Goal: Contribute content: Contribute content

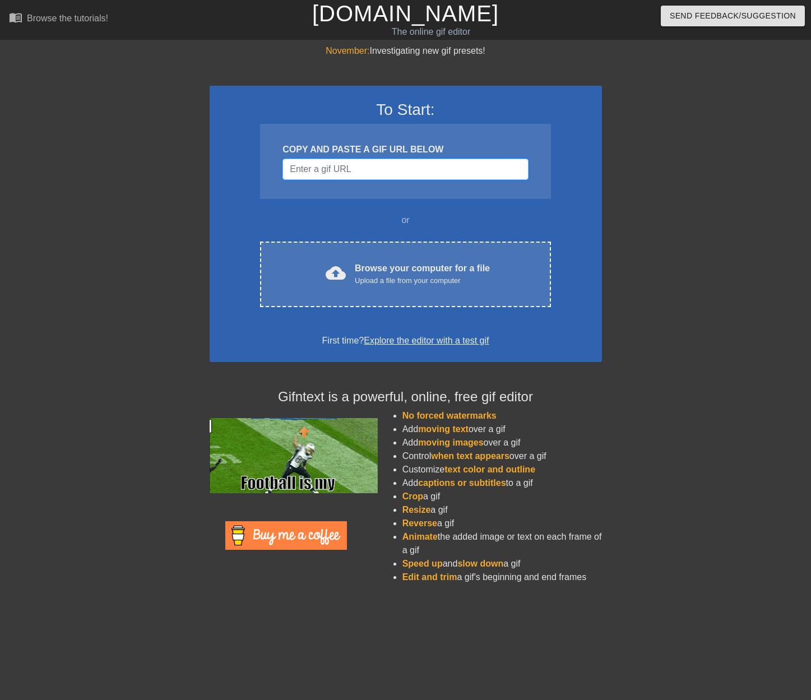
click at [343, 174] on input "Username" at bounding box center [404, 169] width 245 height 21
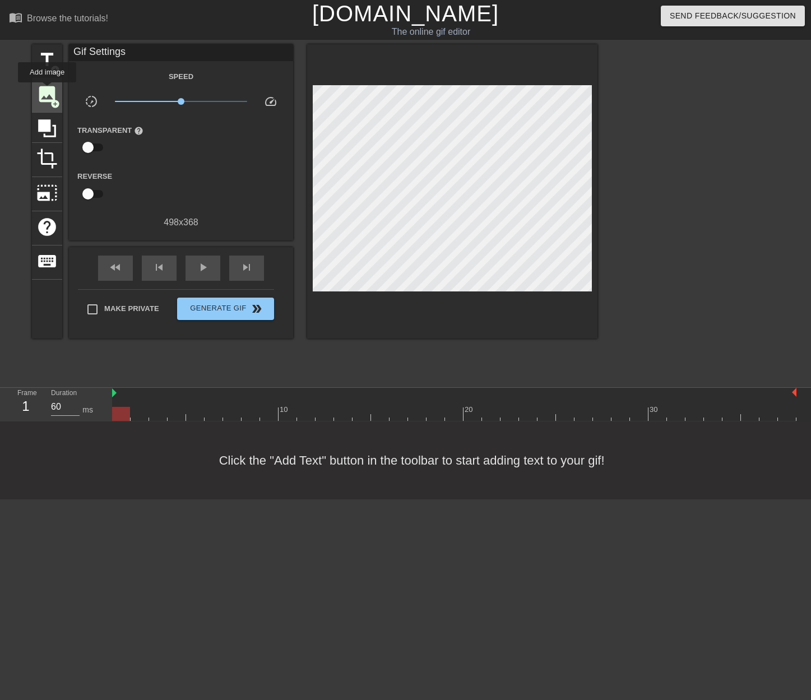
click at [47, 90] on span "image" at bounding box center [46, 93] width 21 height 21
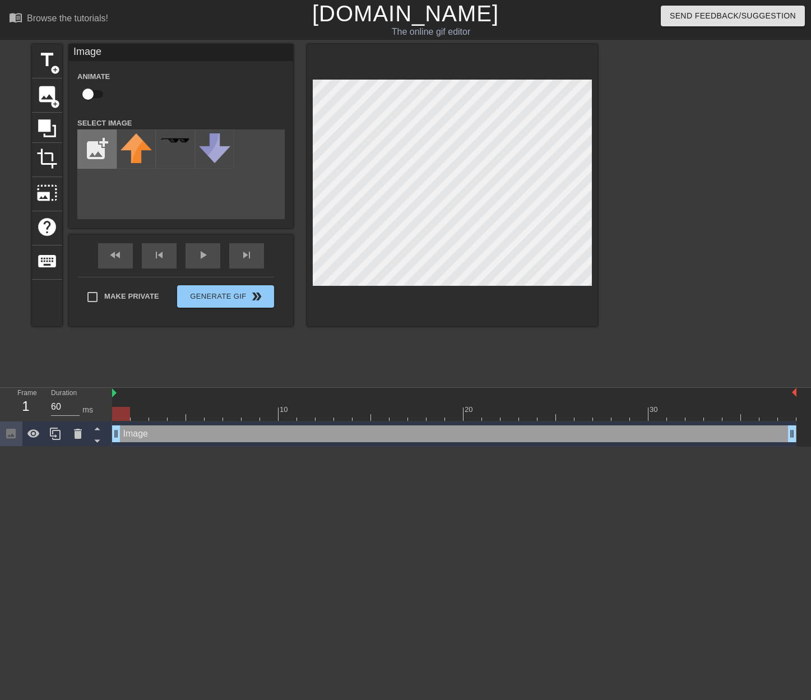
click at [97, 152] on input "file" at bounding box center [97, 149] width 38 height 38
click at [101, 154] on input "file" at bounding box center [97, 149] width 38 height 38
type input "C:\fakepath\[PERSON_NAME].png"
click at [129, 143] on img at bounding box center [135, 155] width 31 height 45
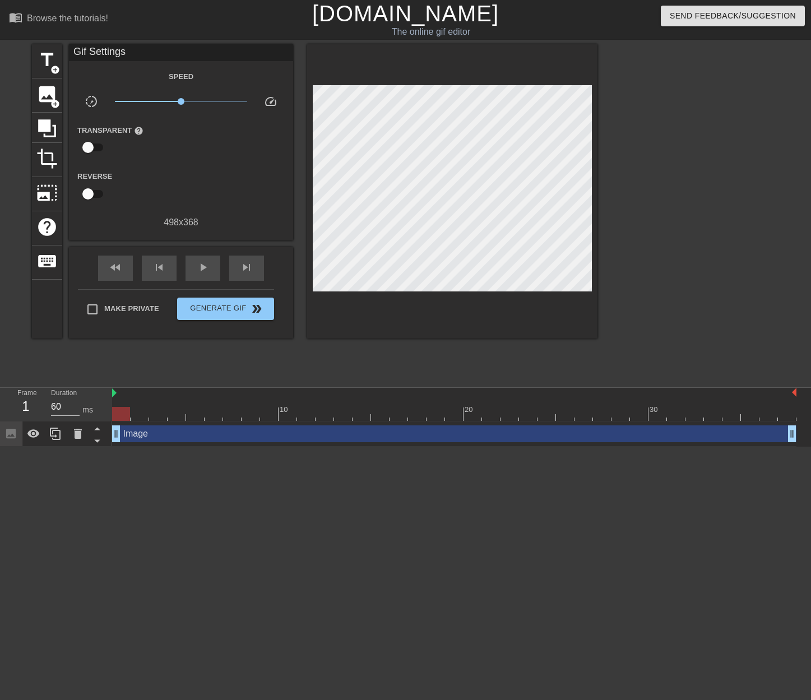
click at [612, 264] on div at bounding box center [695, 212] width 168 height 336
click at [39, 59] on span "title" at bounding box center [46, 59] width 21 height 21
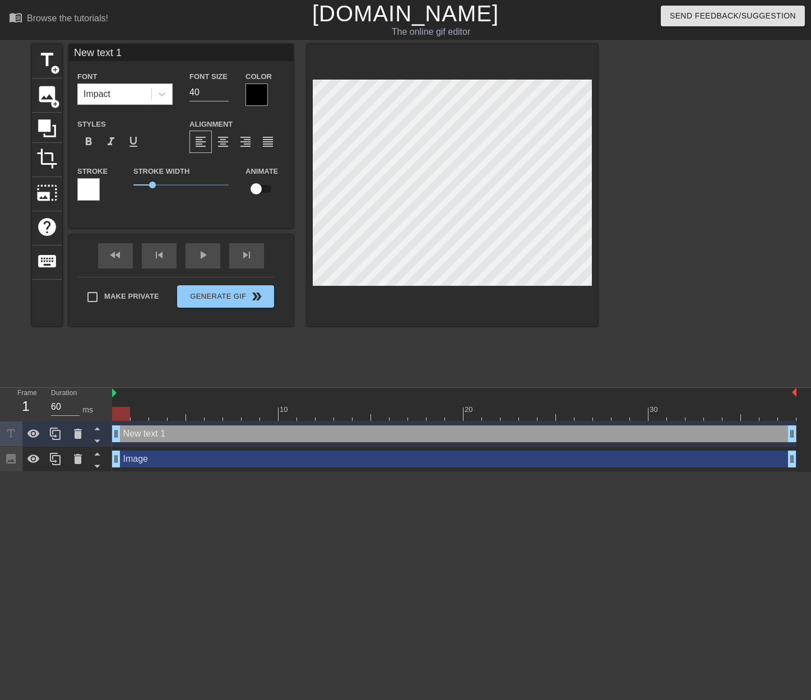
scroll to position [2, 2]
type input "a"
type textarea "a"
type input "an"
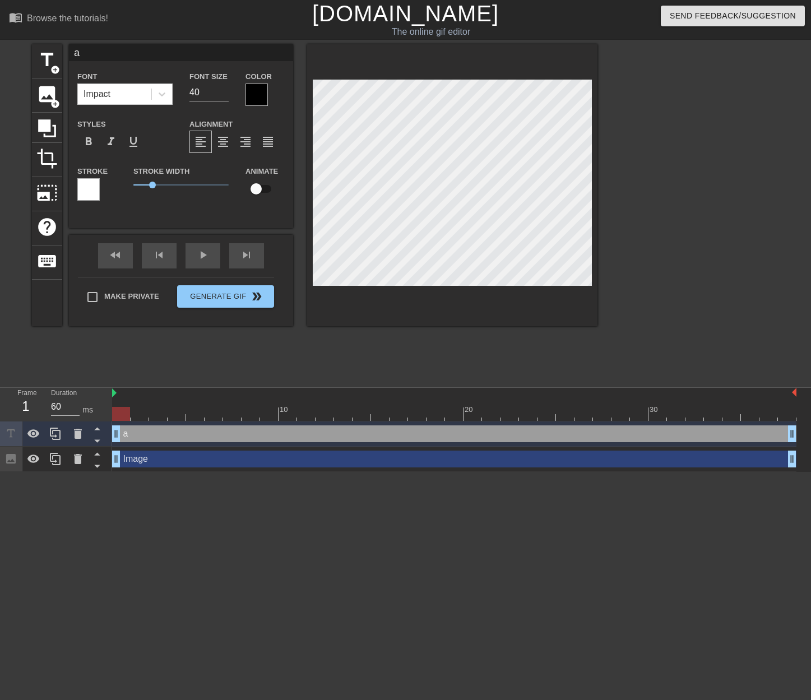
type textarea "an"
type input "ans"
type textarea "ans"
type input "answ"
type textarea "answ"
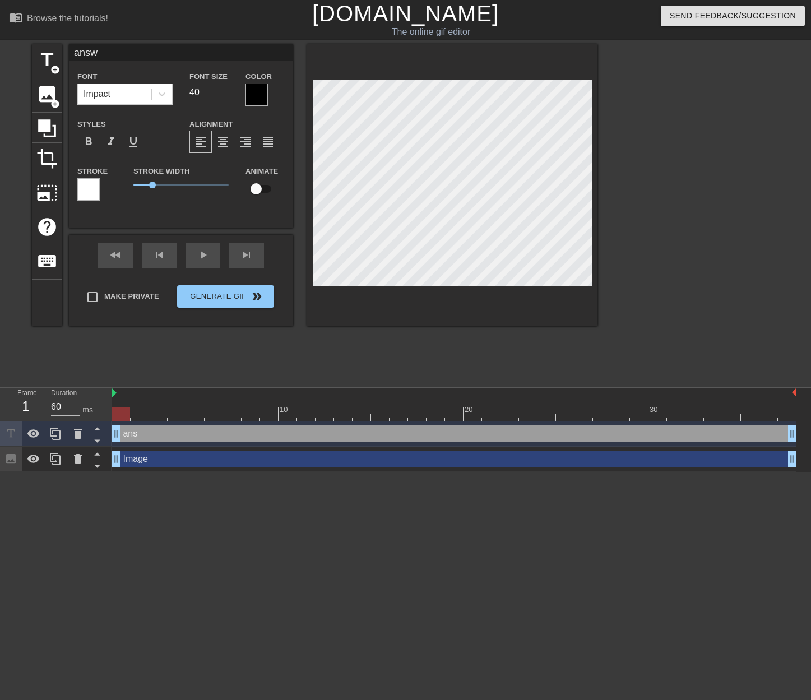
type input "answe"
type textarea "answe"
type input "answer"
type textarea "answer"
type input "answer"
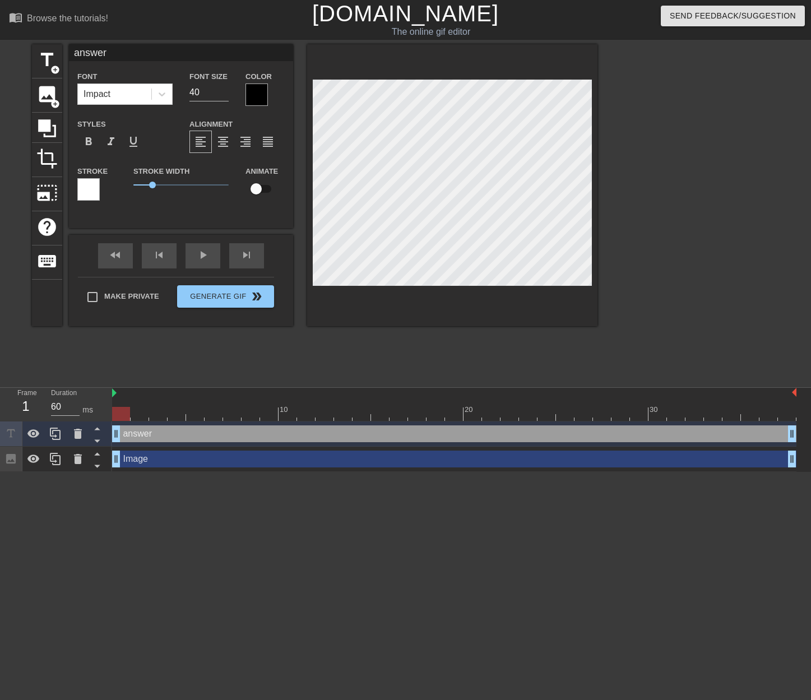
type textarea "answer"
type input "answer i"
type textarea "answer i"
type input "answer is"
type textarea "answer is"
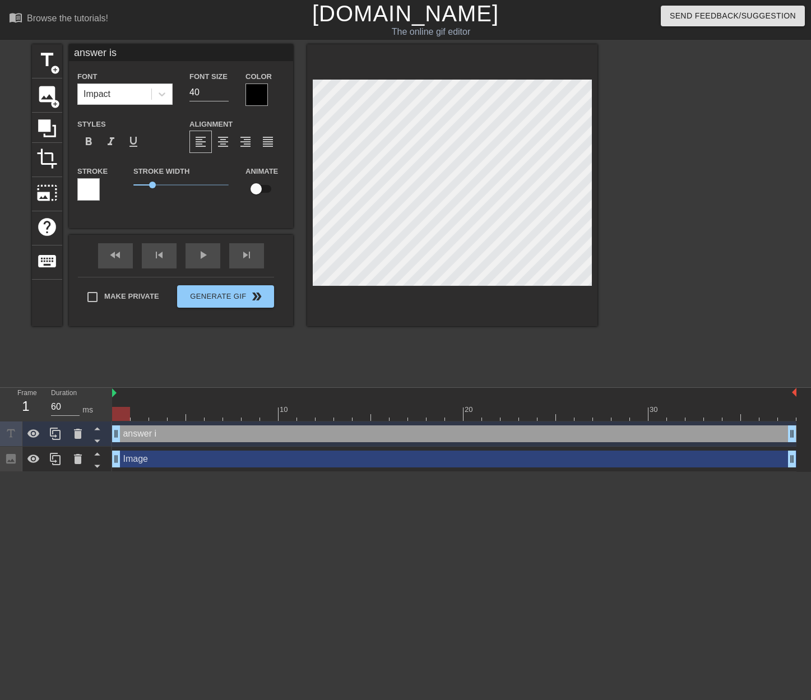
type input "answer is"
type textarea "answer is"
type input "answer is a"
type textarea "answer is a"
type input "answer is al"
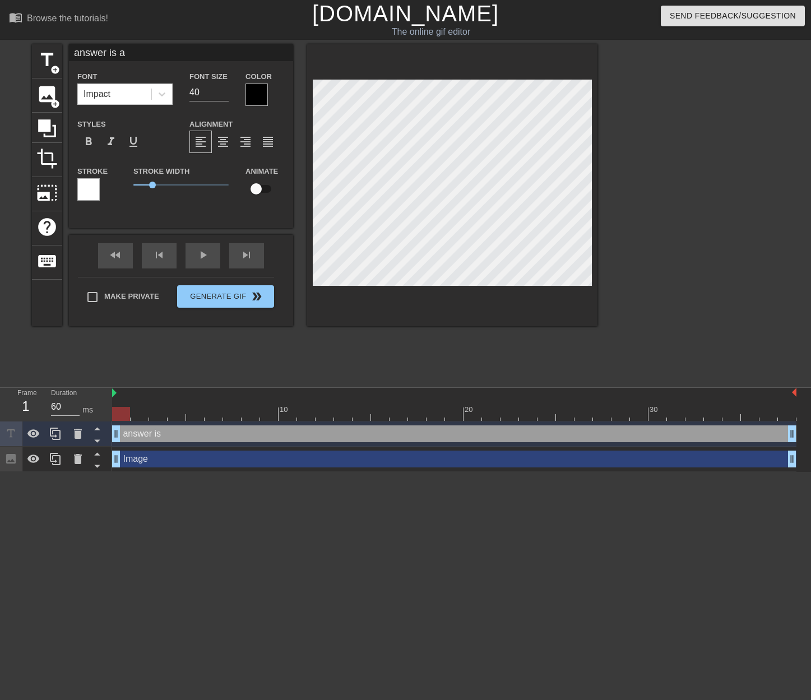
type textarea "answer is al"
type input "answer is alw"
type textarea "answer is alw"
type input "answer is [PERSON_NAME]"
type textarea "answer is [PERSON_NAME]"
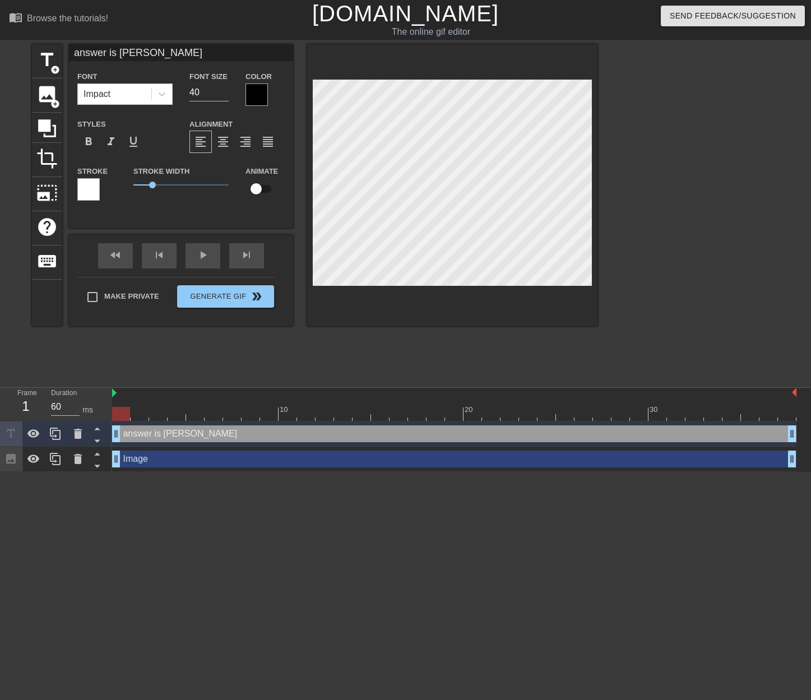
type input "answer is [PERSON_NAME]"
type textarea "answer is [PERSON_NAME]"
type input "answer is always"
type textarea "answer is always"
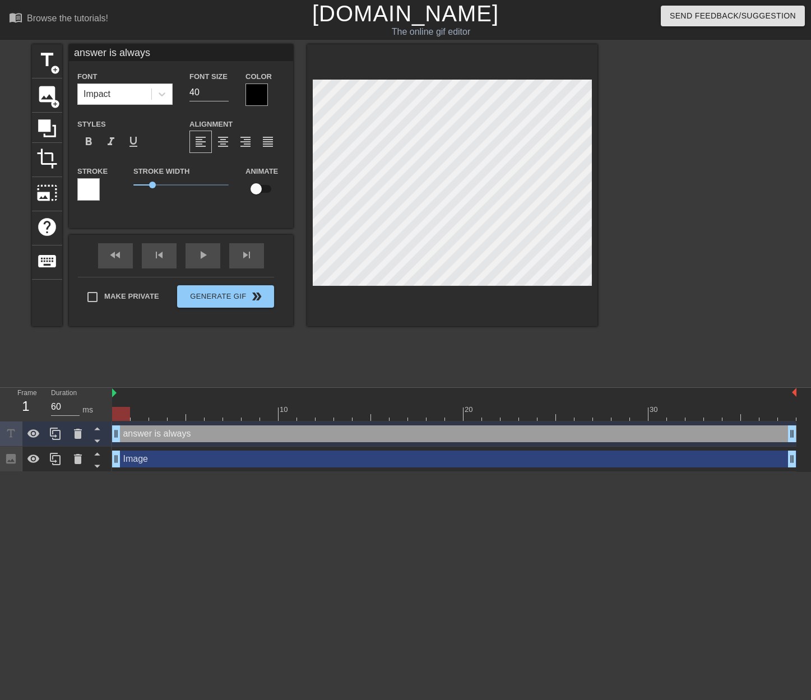
type input "answer is always"
type textarea "answer is always"
type input "answer is always B"
type textarea "answer is always B"
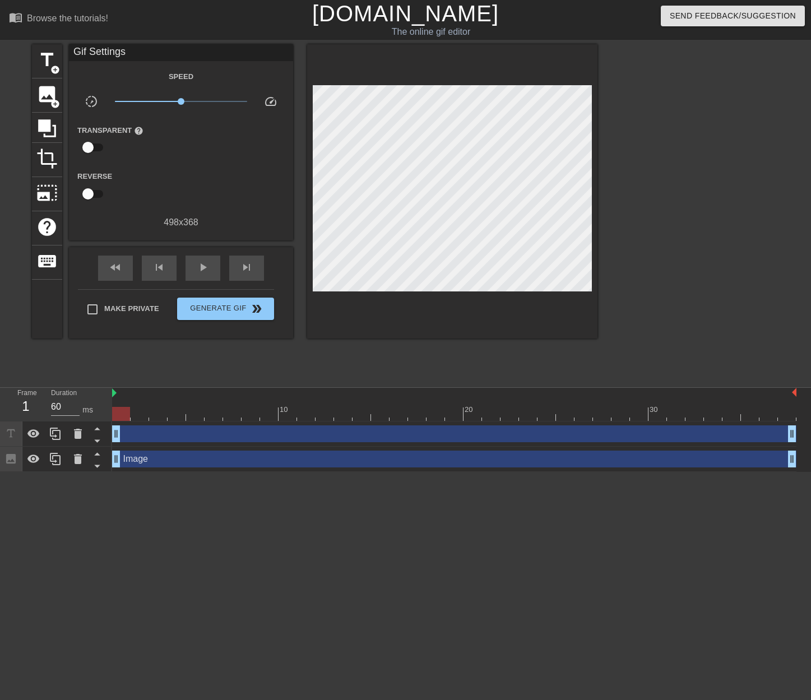
click at [137, 438] on div "drag_handle drag_handle" at bounding box center [454, 433] width 684 height 17
click at [248, 430] on div "drag_handle drag_handle" at bounding box center [454, 433] width 684 height 17
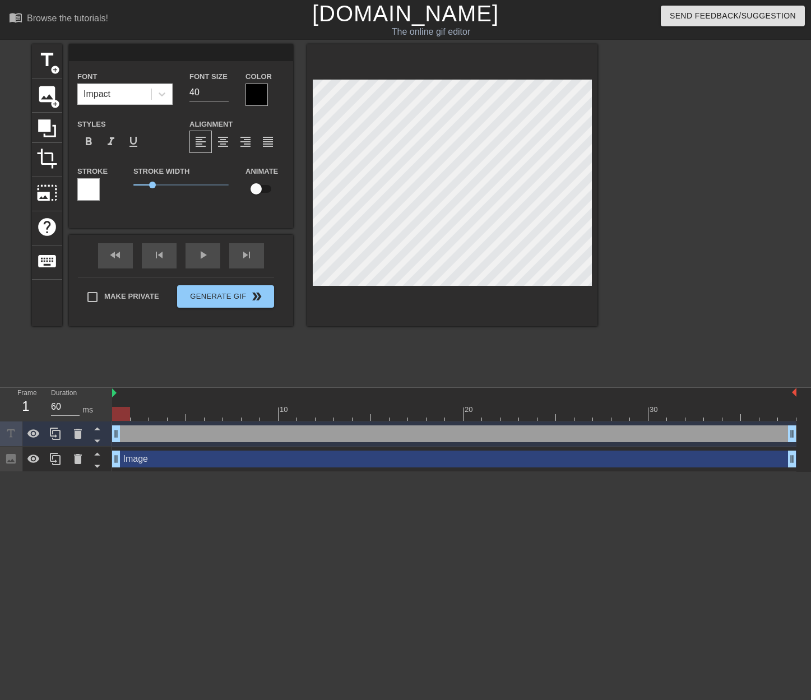
click at [151, 438] on div "drag_handle drag_handle" at bounding box center [454, 433] width 684 height 17
click at [148, 431] on div "drag_handle drag_handle" at bounding box center [454, 433] width 684 height 17
click at [73, 435] on icon at bounding box center [77, 433] width 13 height 13
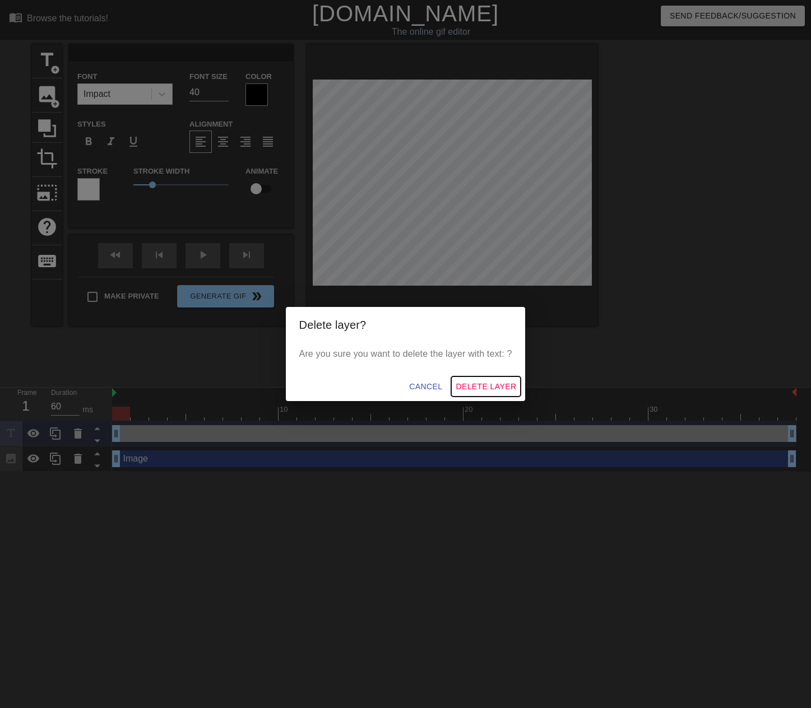
click at [486, 385] on span "Delete Layer" at bounding box center [486, 387] width 61 height 14
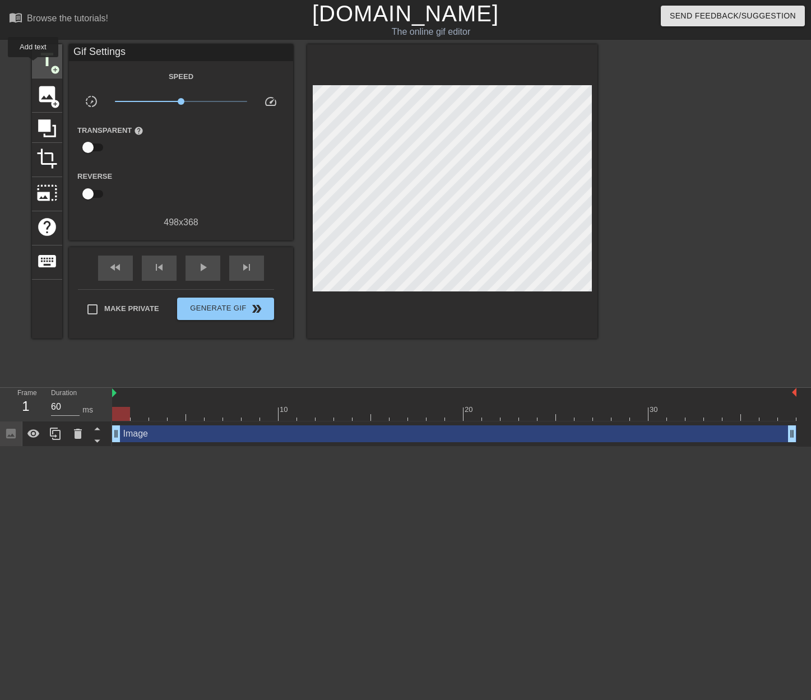
click at [40, 58] on span "title" at bounding box center [46, 59] width 21 height 21
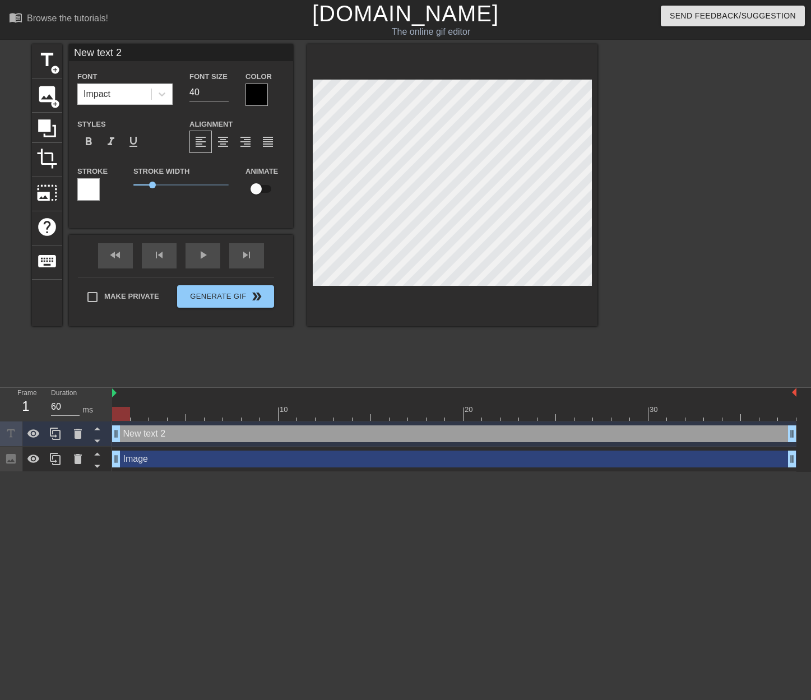
scroll to position [2, 3]
type textarea "T"
type input "Th"
type textarea "Th"
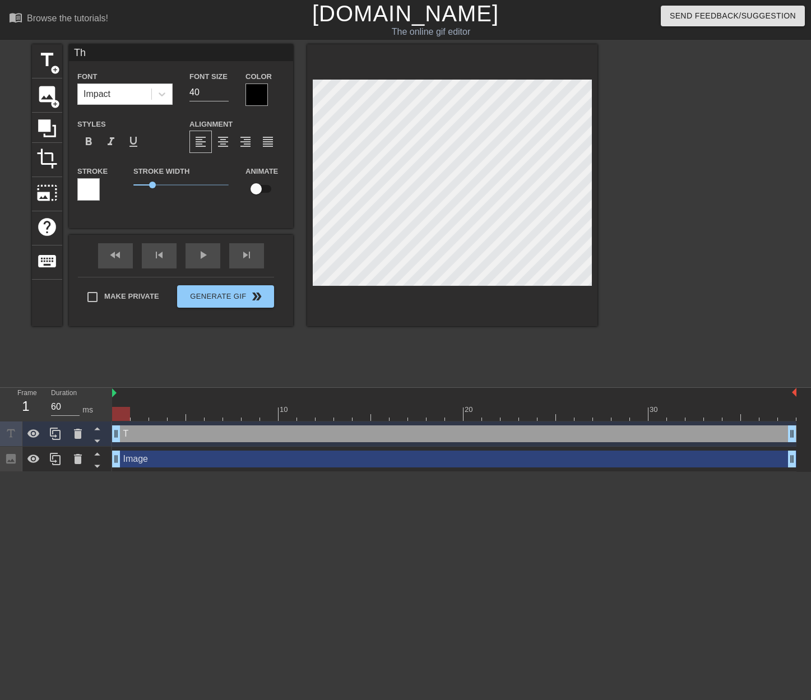
type input "The"
type textarea "The"
type input "The"
type textarea "The"
type input "The a"
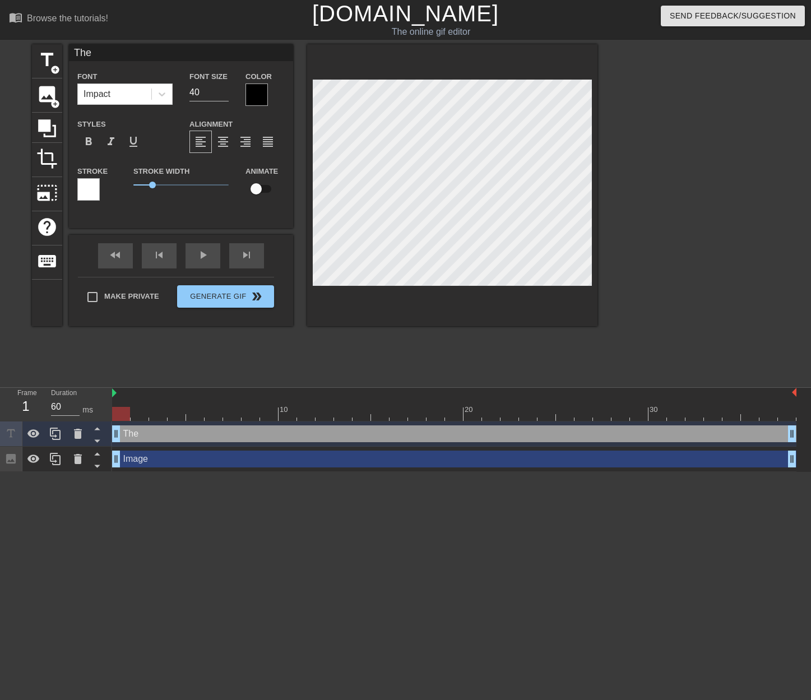
type textarea "The a"
type input "The an"
type textarea "The ans"
type input "The answ"
type textarea "The answ"
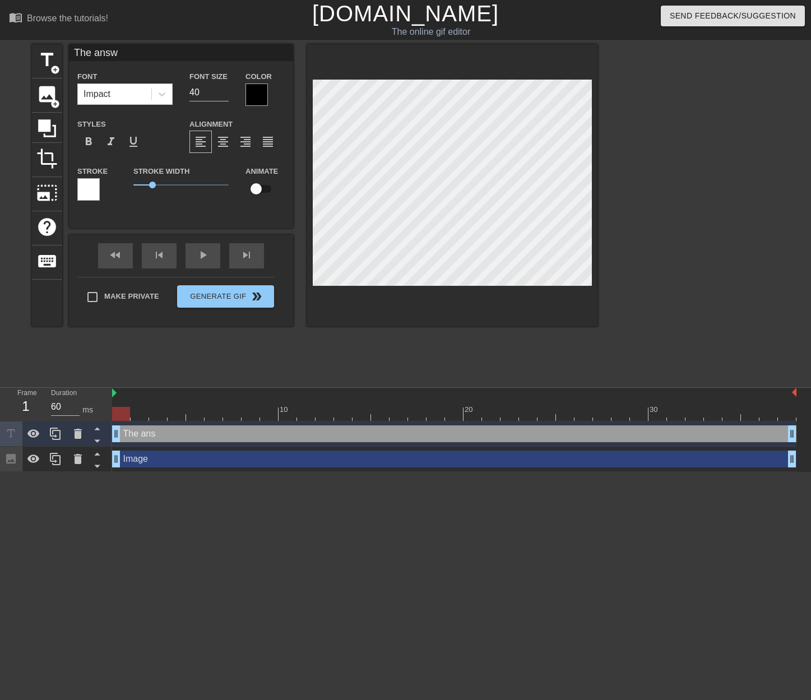
type input "The answe"
type textarea "The answe"
type input "The answer"
type textarea "The answer"
type input "The answer"
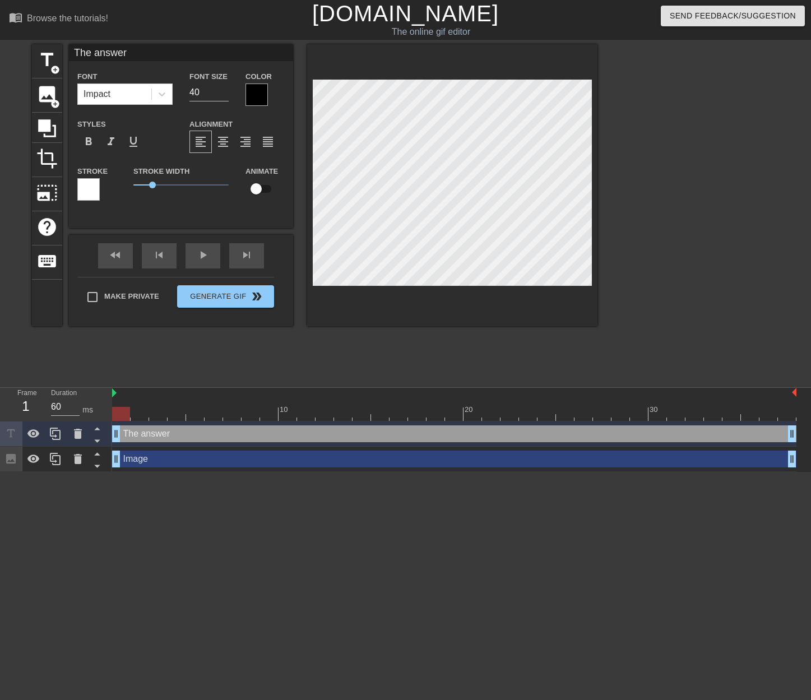
type textarea "The answer i"
type input "The answer is"
type textarea "The answer is"
type input "The answer is a"
type textarea "The answer is a"
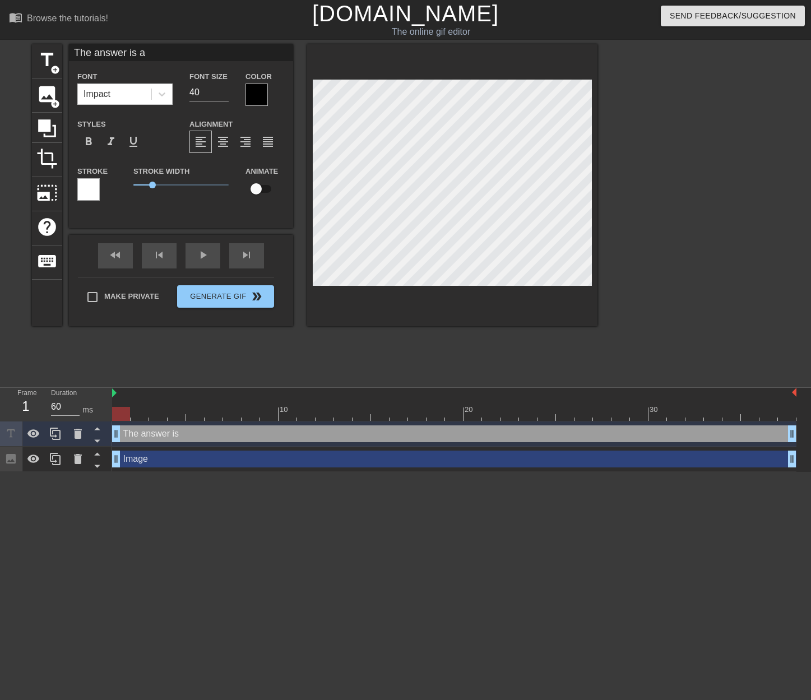
type input "The answer is al"
type textarea "The answer is al"
type input "The answer is alw"
type textarea "The answer is alw"
type input "The answer is [PERSON_NAME]"
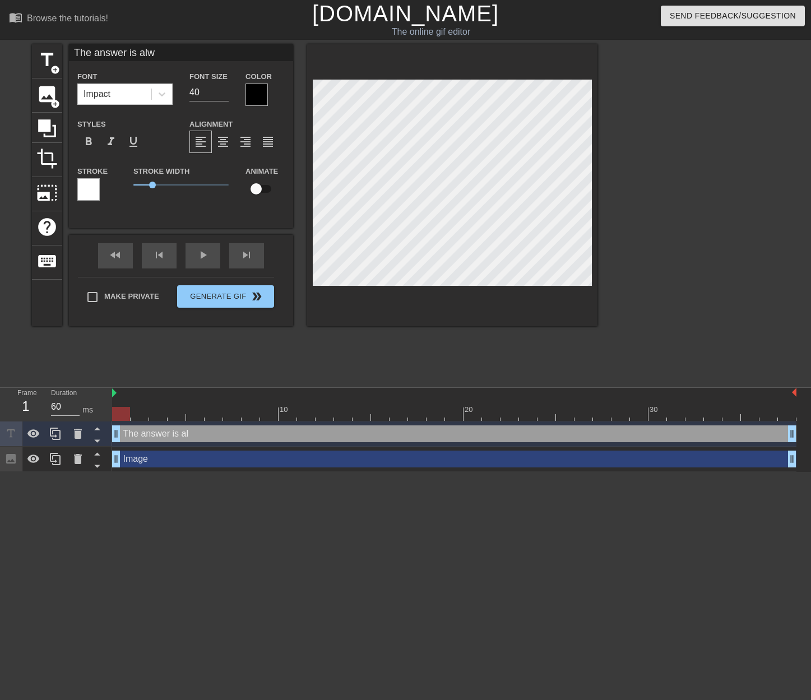
type textarea "The answer is [PERSON_NAME]"
type input "The answer is [PERSON_NAME]"
type textarea "The answer is [PERSON_NAME]"
type input "The answer is always"
type textarea "The answer is always"
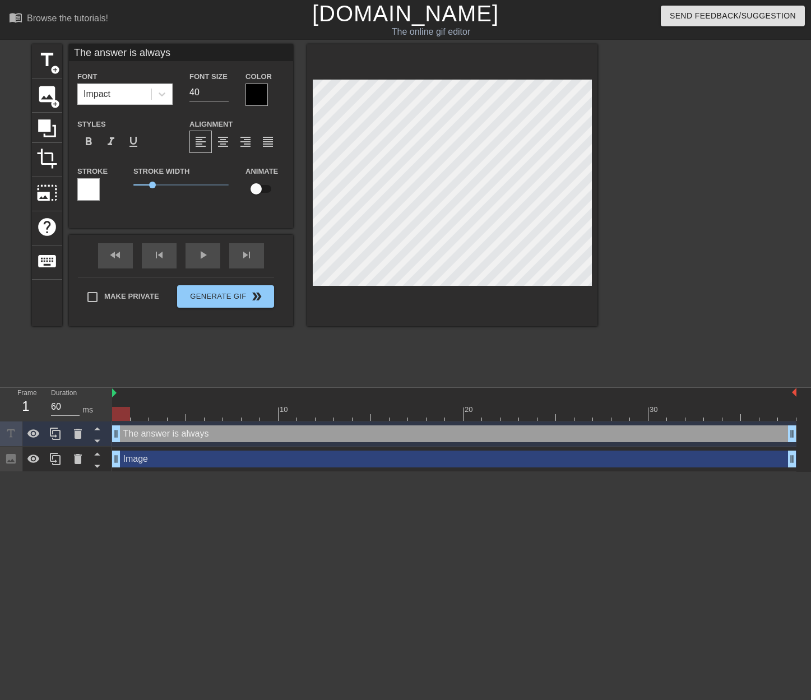
type input "The answer is always"
type textarea "The answer is always"
type input "The answer is always B"
type textarea "The answer is always B"
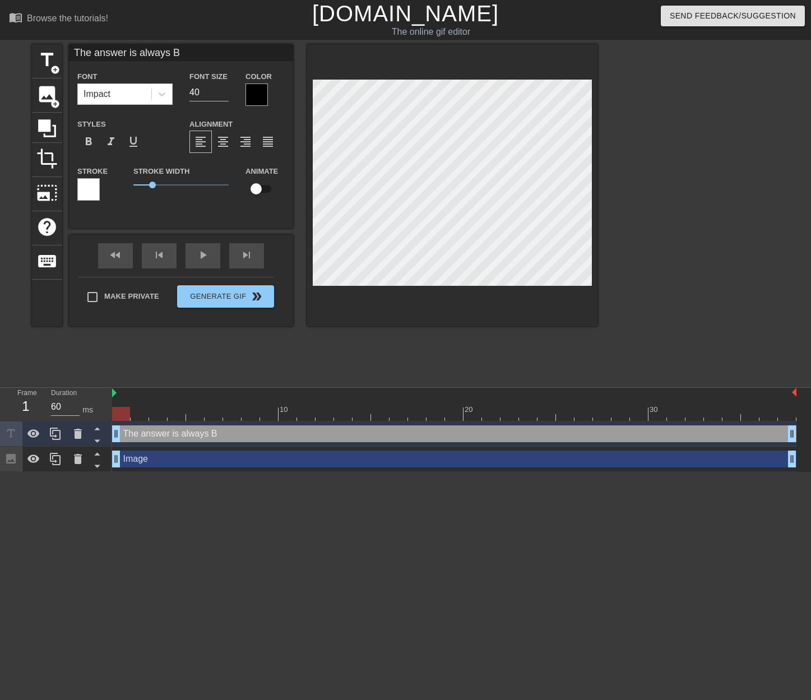
click at [262, 92] on div at bounding box center [256, 94] width 22 height 22
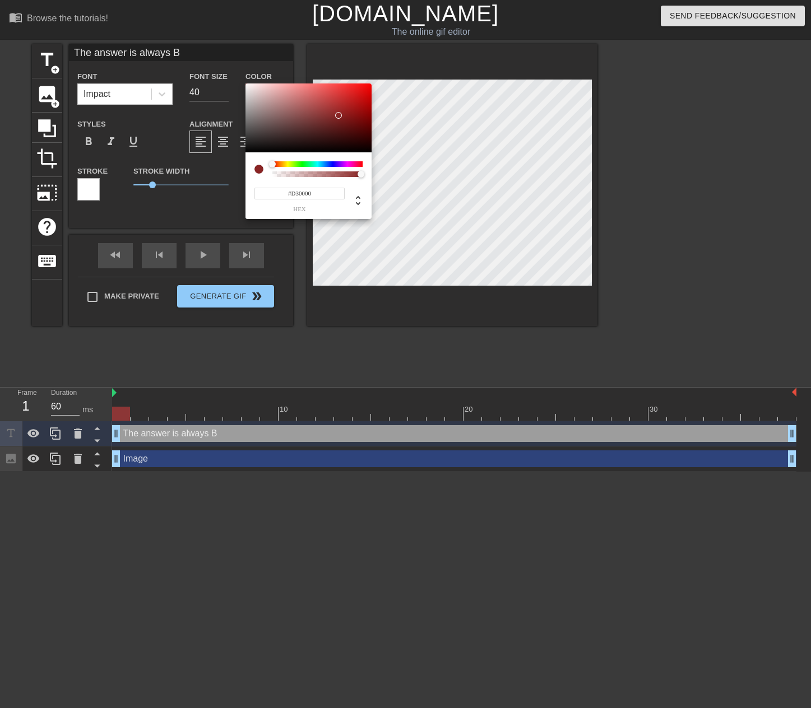
type input "#FF0000"
drag, startPoint x: 338, startPoint y: 115, endPoint x: 430, endPoint y: 61, distance: 107.2
click at [430, 61] on div "#FF0000 hex" at bounding box center [405, 354] width 811 height 708
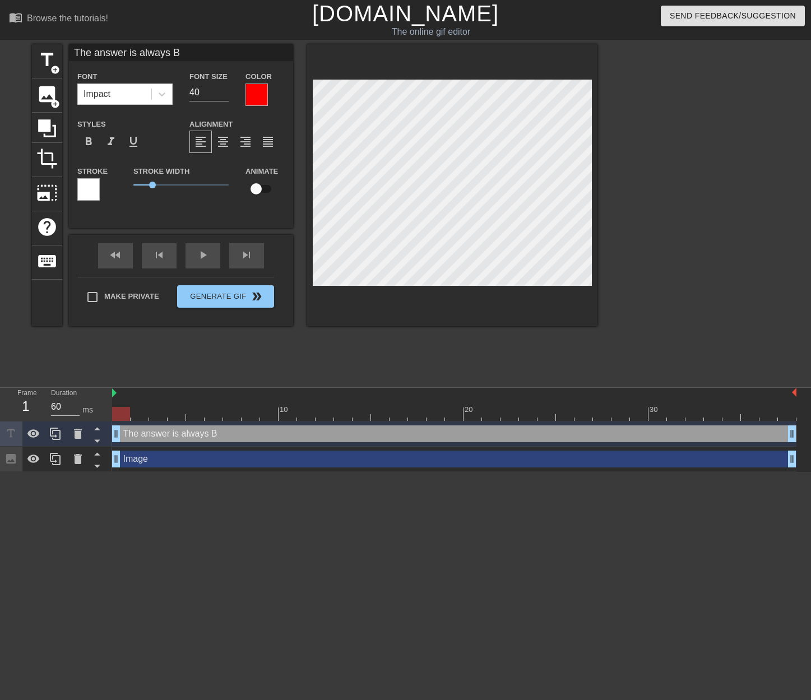
click at [608, 274] on div "title add_circle image add_circle crop photo_size_select_large help keyboard Th…" at bounding box center [405, 212] width 811 height 336
click at [168, 94] on div at bounding box center [162, 94] width 20 height 20
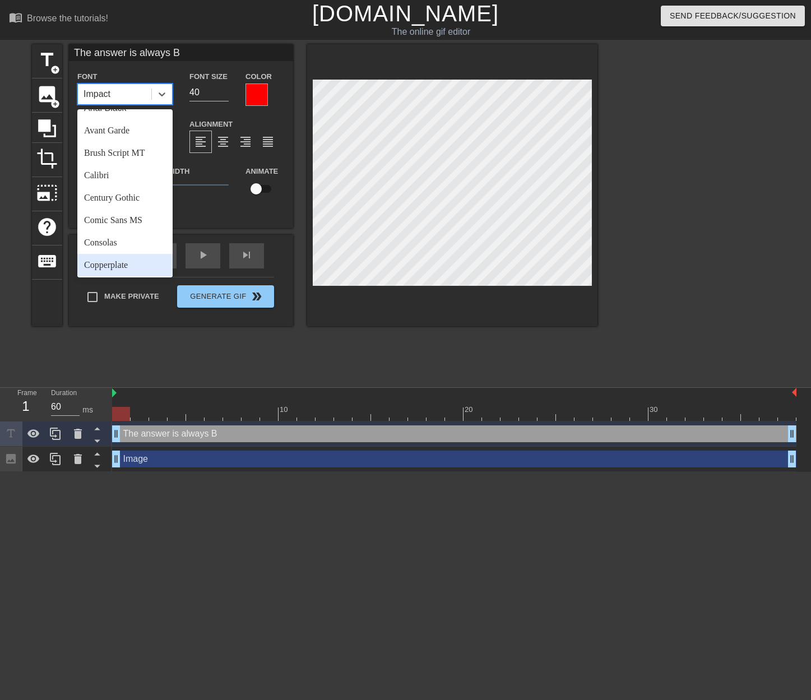
scroll to position [56, 0]
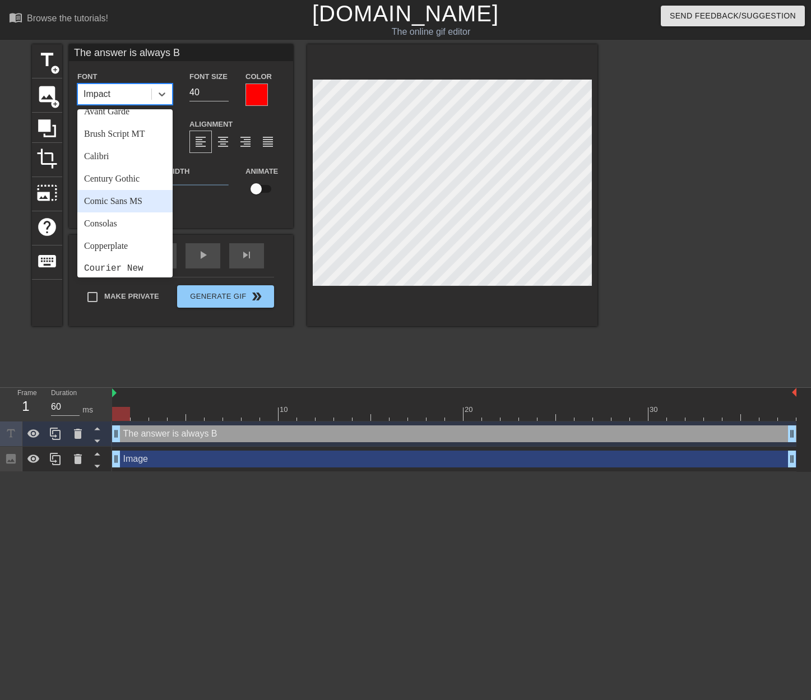
click at [134, 207] on div "Comic Sans MS" at bounding box center [124, 201] width 95 height 22
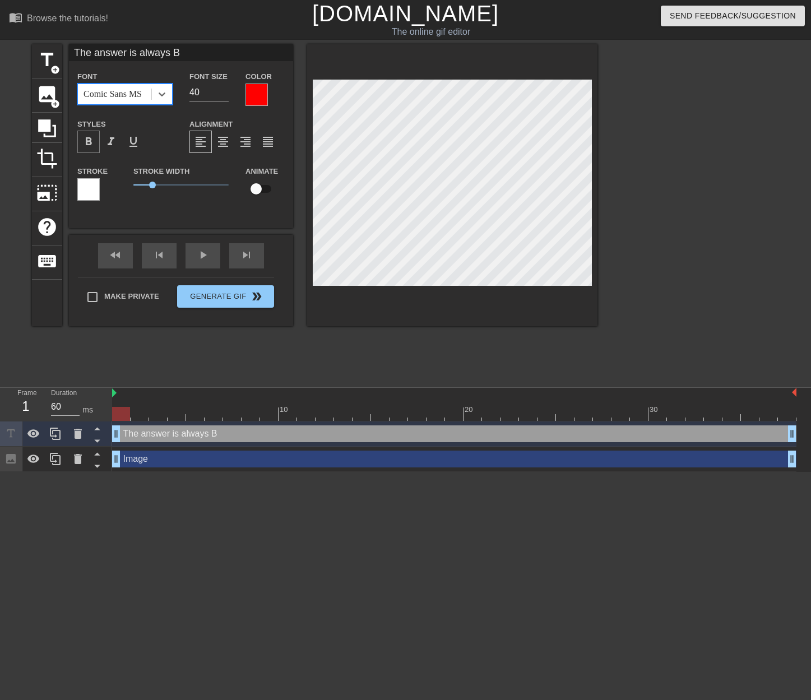
click at [93, 141] on span "format_bold" at bounding box center [88, 141] width 13 height 13
click at [133, 101] on div "Comic Sans MS" at bounding box center [114, 94] width 73 height 20
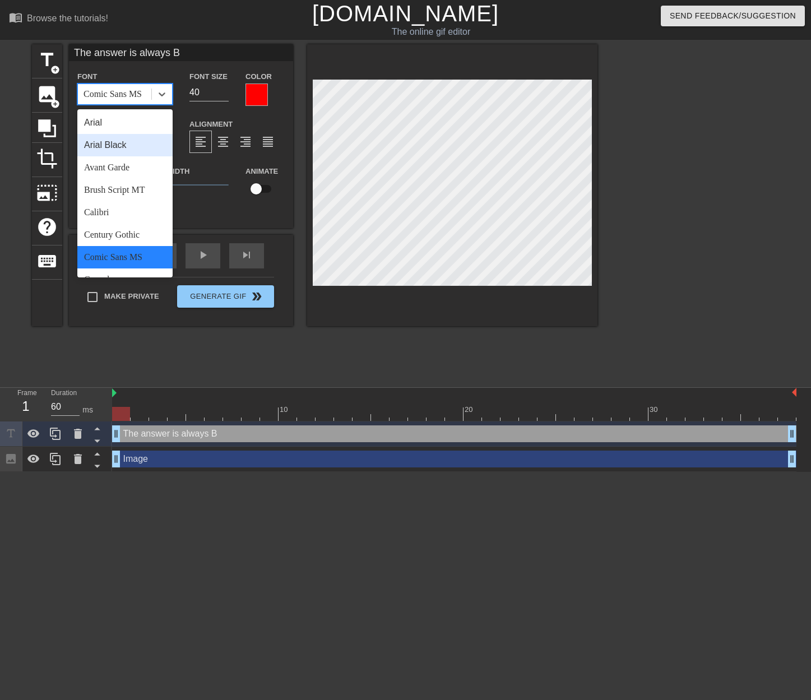
click at [135, 144] on div "Arial Black" at bounding box center [124, 145] width 95 height 22
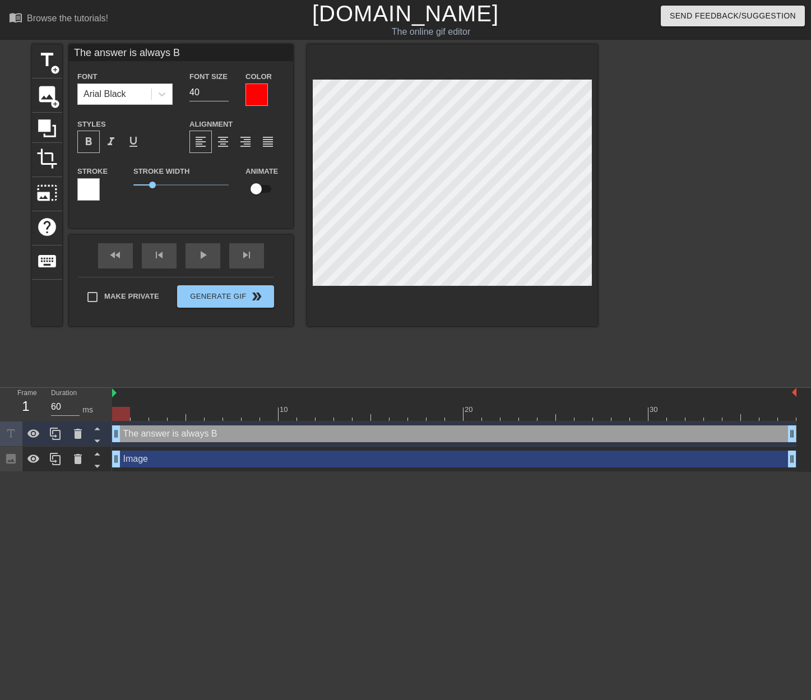
drag, startPoint x: 513, startPoint y: 388, endPoint x: 519, endPoint y: 363, distance: 26.6
click at [513, 387] on div "Frame 1 Duration 60 ms 10 20 30 The answer is always B drag_handle drag_handle …" at bounding box center [405, 429] width 811 height 85
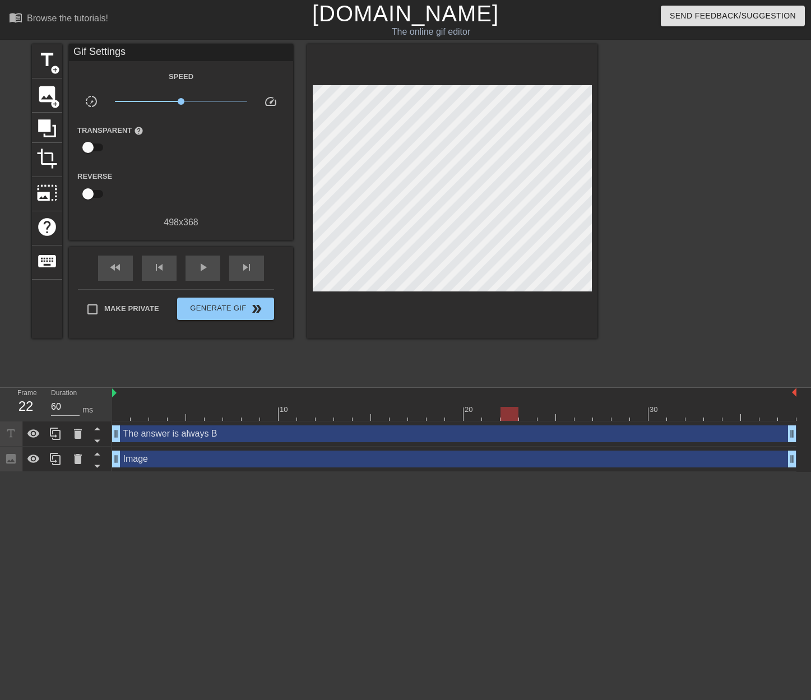
click at [662, 300] on div at bounding box center [695, 212] width 168 height 336
click at [657, 287] on div at bounding box center [695, 212] width 168 height 336
drag, startPoint x: 124, startPoint y: 411, endPoint x: 124, endPoint y: 406, distance: 5.6
click at [124, 412] on div at bounding box center [454, 414] width 684 height 14
click at [212, 262] on div "play_arrow" at bounding box center [202, 268] width 35 height 25
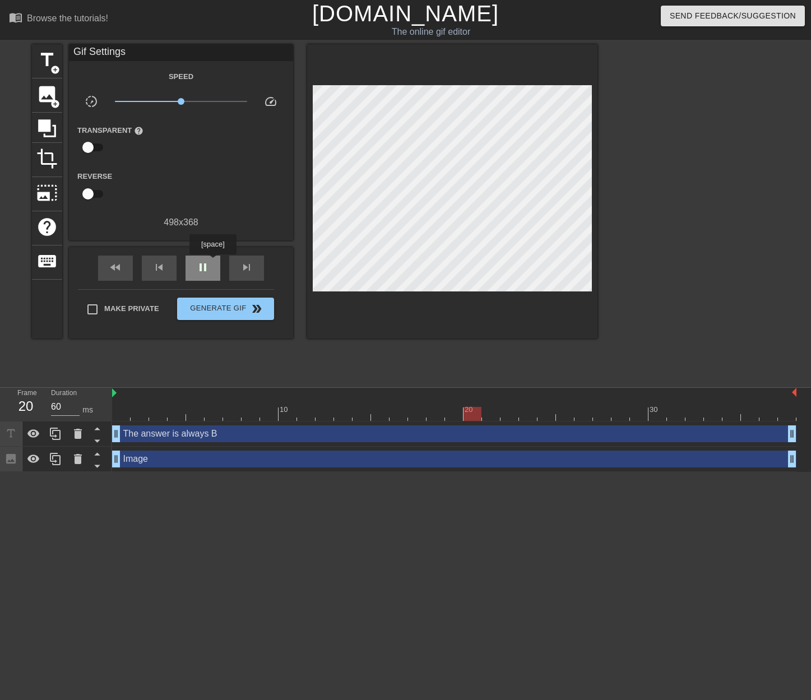
click at [212, 262] on div "pause" at bounding box center [202, 268] width 35 height 25
click at [170, 461] on div "Image drag_handle drag_handle" at bounding box center [454, 458] width 684 height 17
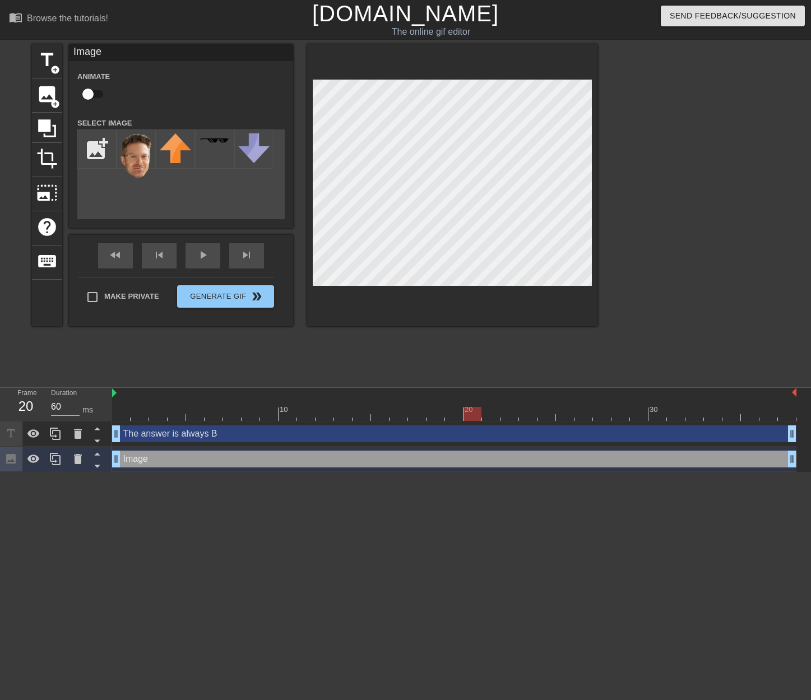
click at [87, 90] on input "checkbox" at bounding box center [88, 93] width 64 height 21
click at [124, 414] on div at bounding box center [454, 414] width 684 height 14
click at [93, 87] on input "checkbox" at bounding box center [99, 93] width 64 height 21
click at [138, 413] on div at bounding box center [454, 414] width 684 height 14
click at [123, 416] on div at bounding box center [454, 414] width 684 height 14
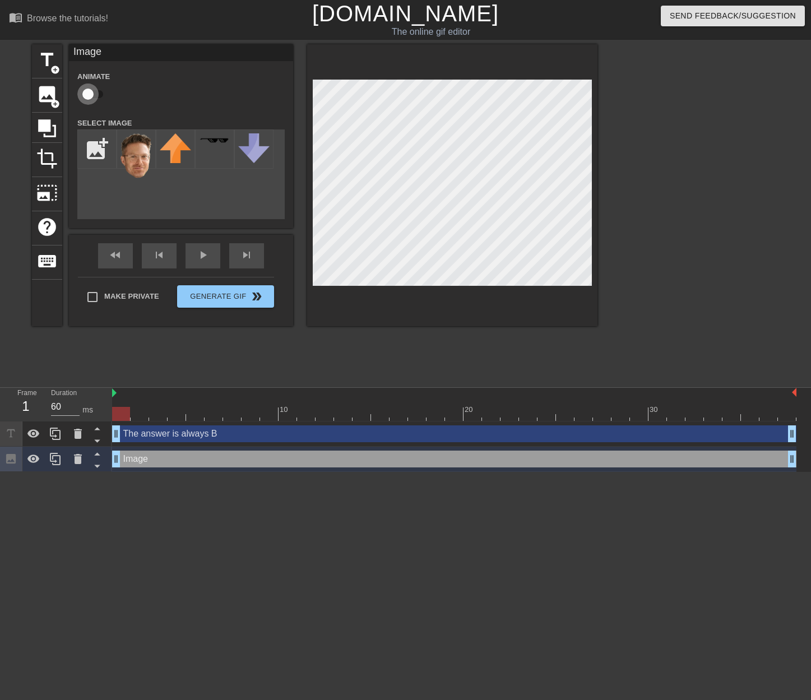
click at [91, 94] on input "checkbox" at bounding box center [88, 93] width 64 height 21
checkbox input "true"
click at [137, 417] on div at bounding box center [454, 414] width 684 height 14
click at [156, 418] on div at bounding box center [454, 414] width 684 height 14
click at [170, 418] on div at bounding box center [454, 414] width 684 height 14
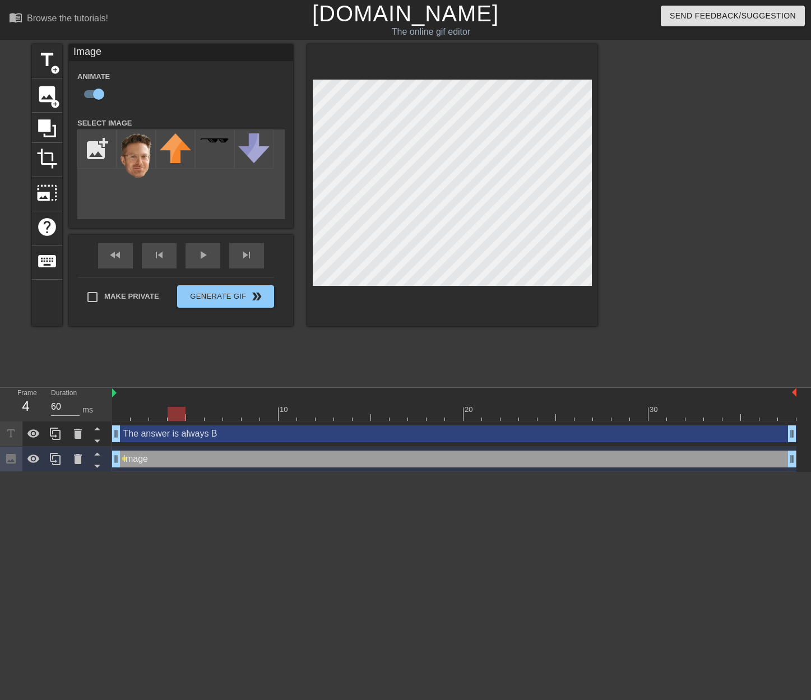
click at [160, 416] on div at bounding box center [454, 414] width 684 height 14
click at [183, 418] on div at bounding box center [454, 414] width 684 height 14
click at [203, 415] on div at bounding box center [454, 414] width 684 height 14
click at [222, 414] on div at bounding box center [454, 414] width 684 height 14
click at [240, 412] on div at bounding box center [454, 414] width 684 height 14
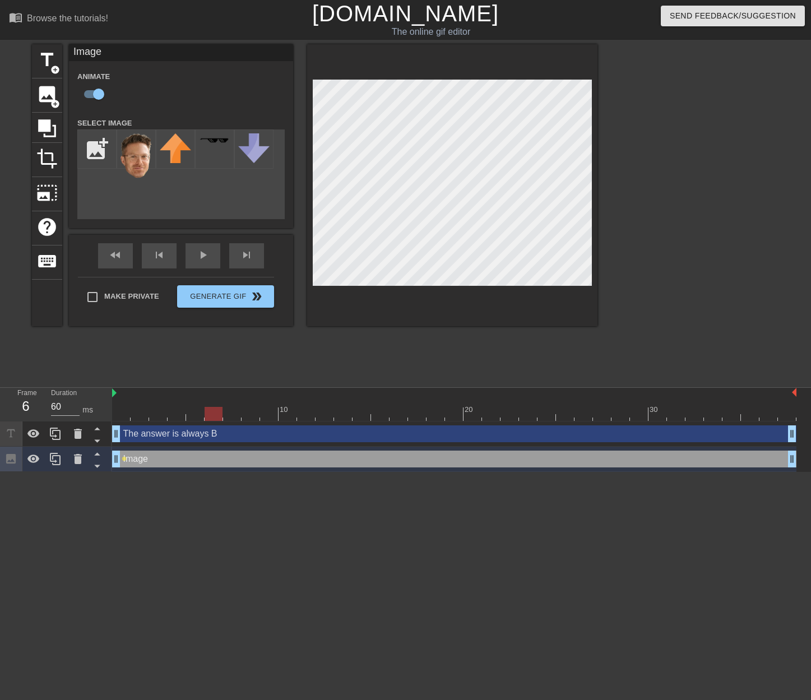
click at [215, 415] on div at bounding box center [454, 414] width 684 height 14
click at [197, 416] on div at bounding box center [454, 414] width 684 height 14
click at [217, 414] on div at bounding box center [454, 414] width 684 height 14
click at [227, 412] on div at bounding box center [454, 414] width 684 height 14
click at [250, 412] on div at bounding box center [454, 414] width 684 height 14
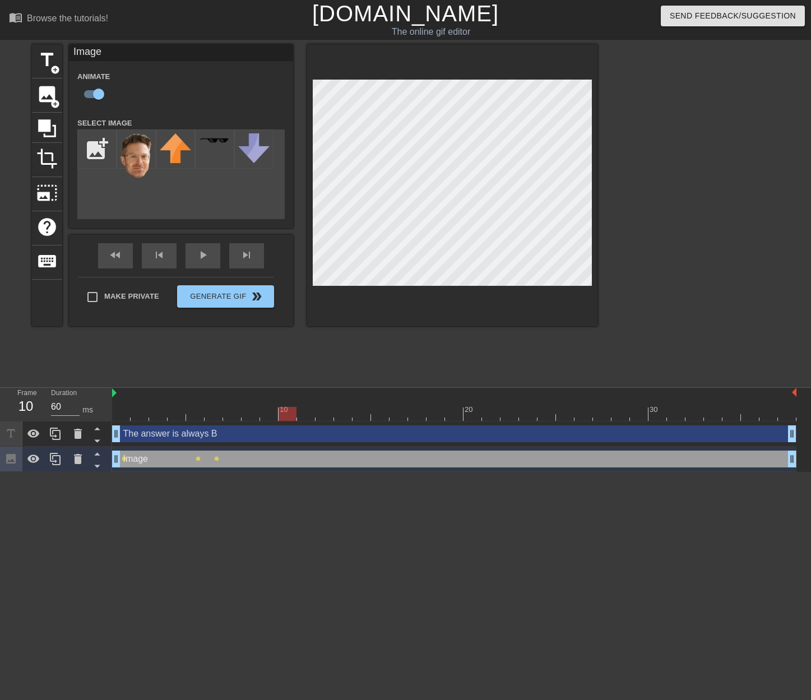
click at [284, 415] on div at bounding box center [454, 414] width 684 height 14
click at [309, 416] on div at bounding box center [454, 414] width 684 height 14
click at [334, 415] on div at bounding box center [454, 414] width 684 height 14
click at [368, 416] on div at bounding box center [454, 414] width 684 height 14
click at [378, 417] on div at bounding box center [454, 414] width 684 height 14
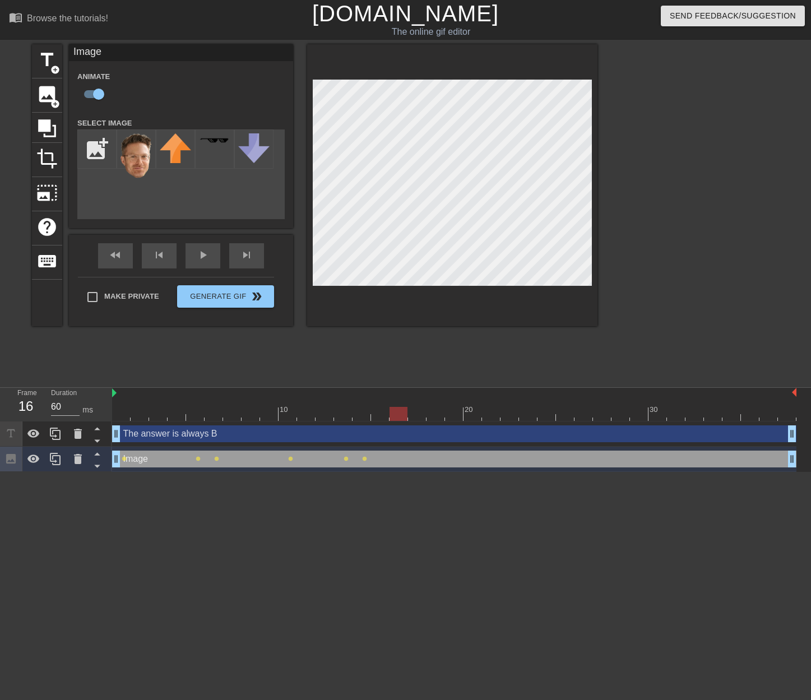
click at [397, 416] on div at bounding box center [454, 414] width 684 height 14
click at [419, 416] on div at bounding box center [454, 414] width 684 height 14
click at [482, 419] on div at bounding box center [454, 414] width 684 height 14
click at [543, 413] on div at bounding box center [454, 414] width 684 height 14
click at [593, 416] on div at bounding box center [454, 414] width 684 height 14
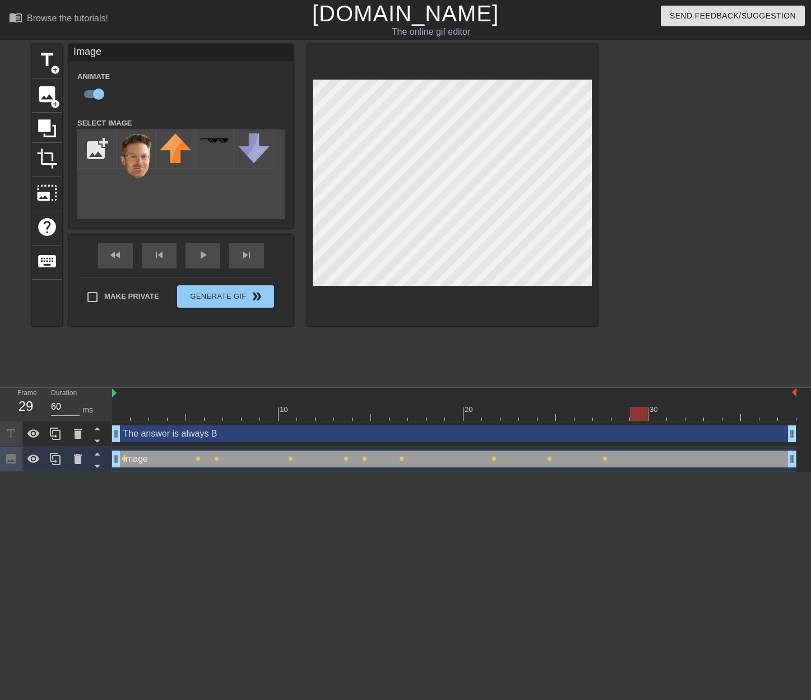
click at [638, 415] on div at bounding box center [454, 414] width 684 height 14
click at [685, 418] on div at bounding box center [454, 414] width 684 height 14
click at [742, 415] on div at bounding box center [454, 414] width 684 height 14
click at [788, 412] on div at bounding box center [454, 414] width 684 height 14
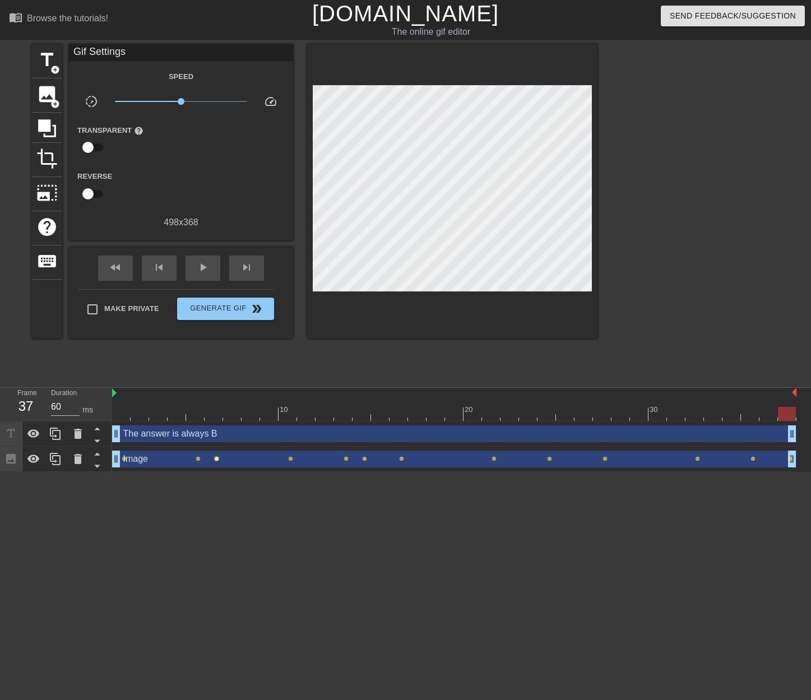
click at [215, 458] on span "lens" at bounding box center [216, 458] width 5 height 5
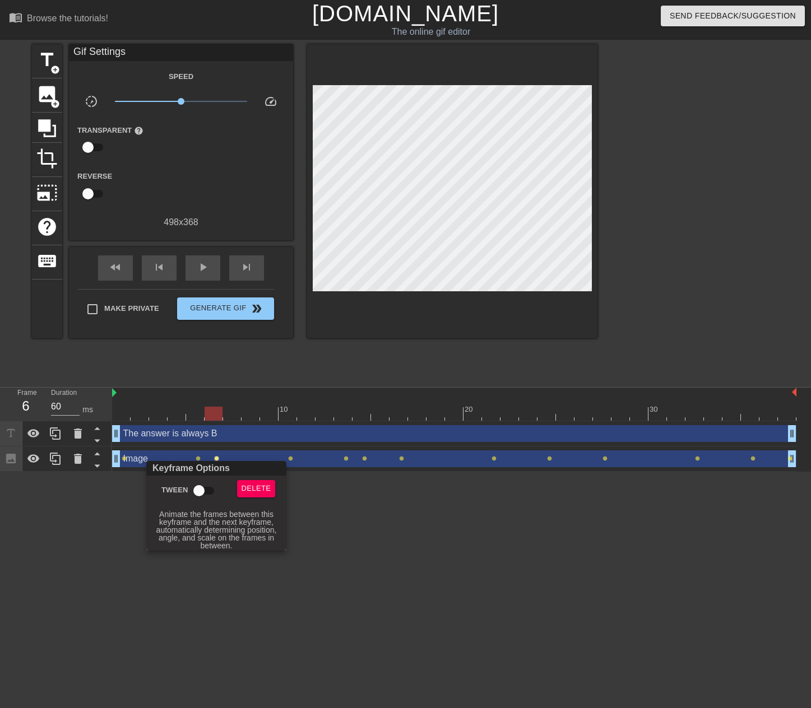
click at [199, 486] on input "Tween" at bounding box center [199, 490] width 64 height 21
checkbox input "true"
click at [287, 455] on div at bounding box center [405, 354] width 811 height 708
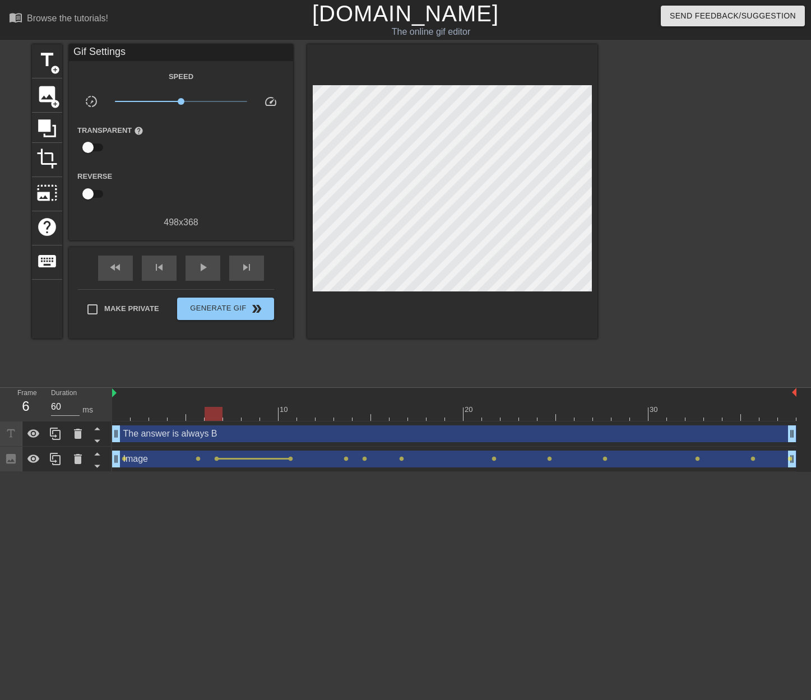
click at [290, 457] on span "lens" at bounding box center [290, 458] width 5 height 5
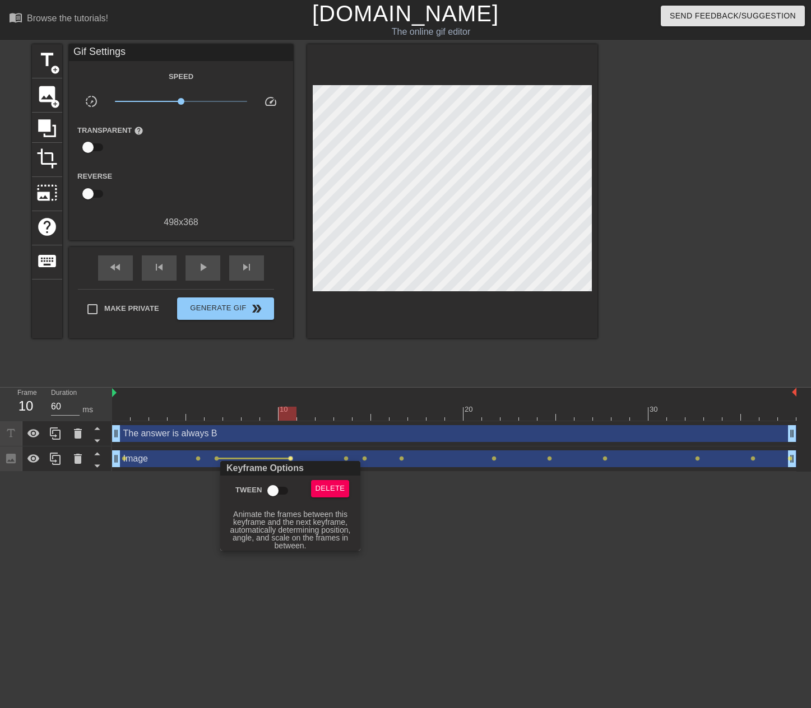
click at [264, 492] on input "Tween" at bounding box center [273, 490] width 64 height 21
checkbox input "true"
click at [345, 458] on div at bounding box center [405, 354] width 811 height 708
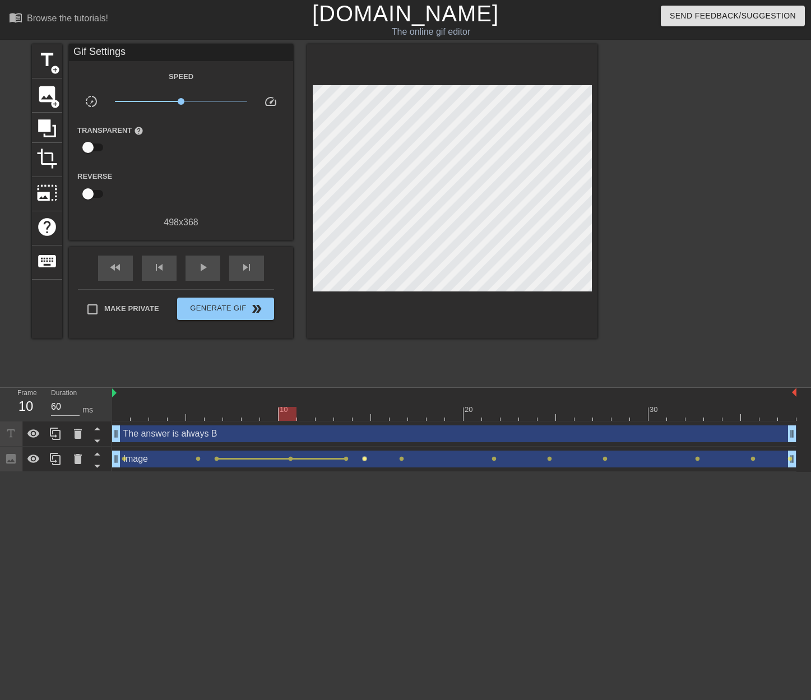
click at [364, 460] on span "lens" at bounding box center [364, 458] width 5 height 5
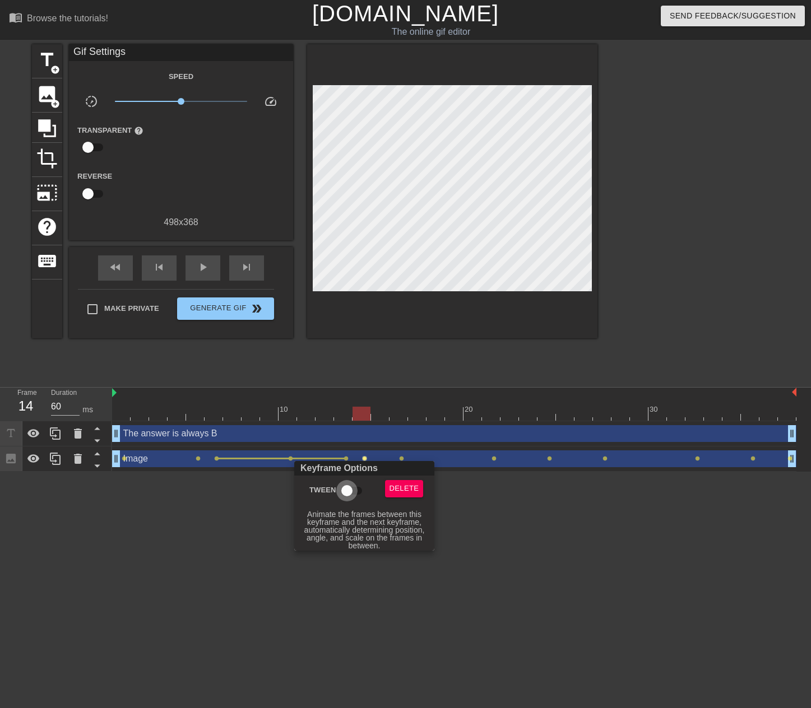
click at [348, 484] on input "Tween" at bounding box center [347, 490] width 64 height 21
checkbox input "true"
click at [407, 457] on div at bounding box center [405, 354] width 811 height 708
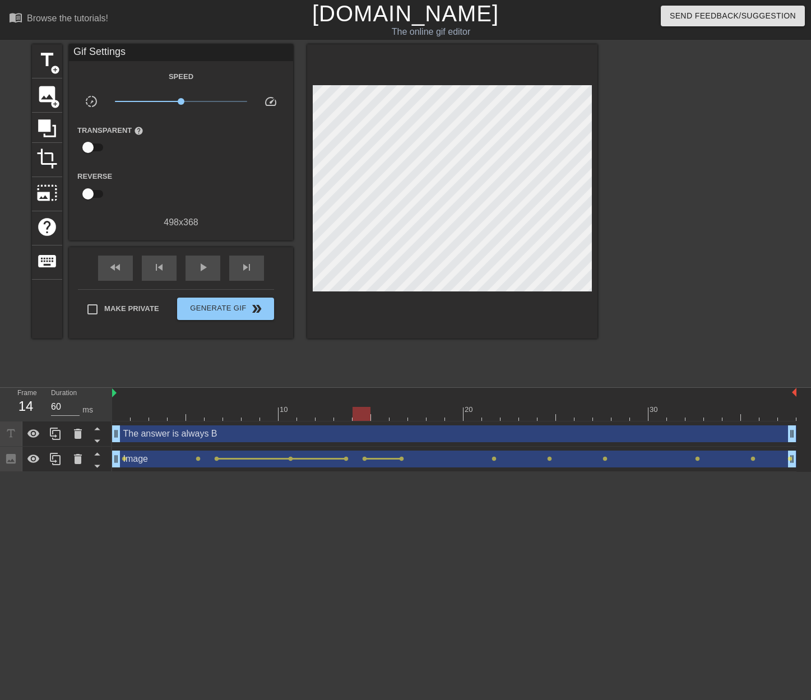
click at [402, 459] on span "lens" at bounding box center [401, 458] width 5 height 5
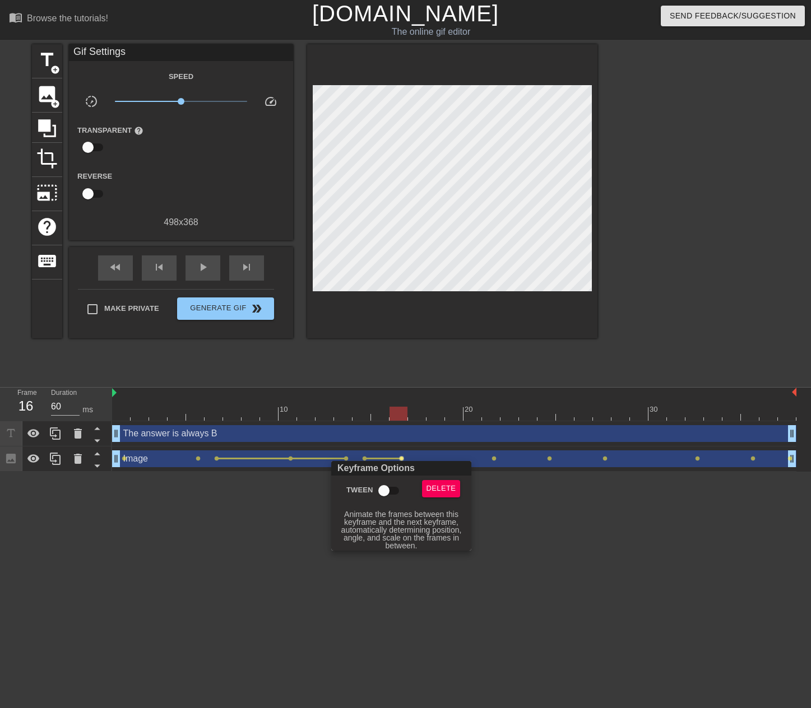
click at [380, 489] on input "Tween" at bounding box center [384, 490] width 64 height 21
checkbox input "true"
click at [493, 456] on div at bounding box center [405, 354] width 811 height 708
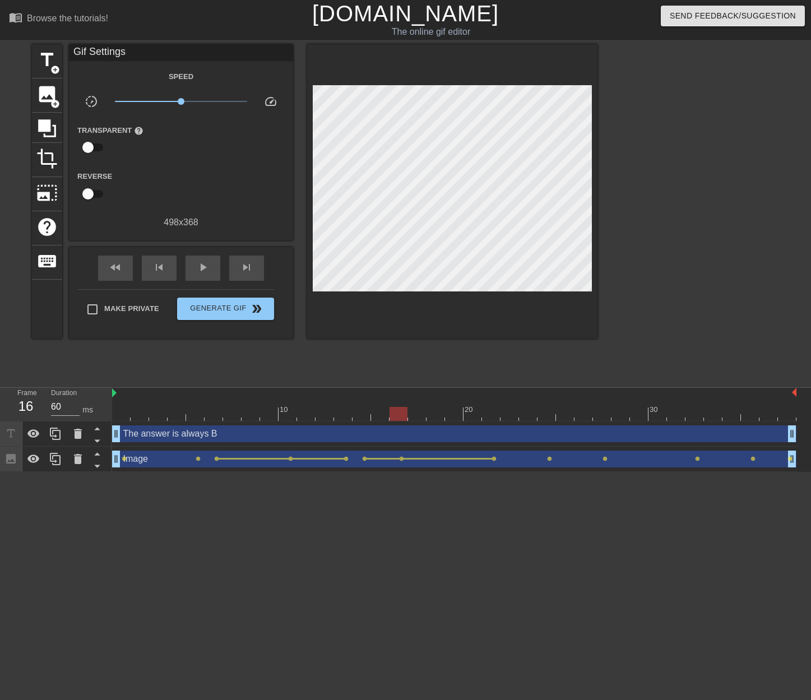
click at [494, 459] on span "lens" at bounding box center [493, 458] width 5 height 5
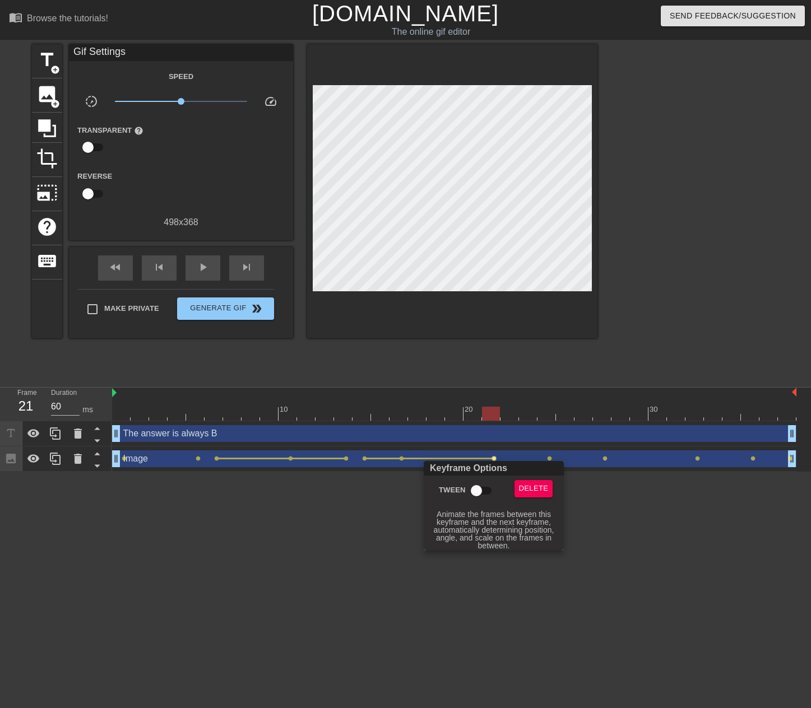
click at [474, 487] on input "Tween" at bounding box center [476, 490] width 64 height 21
checkbox input "true"
click at [572, 457] on div at bounding box center [405, 354] width 811 height 708
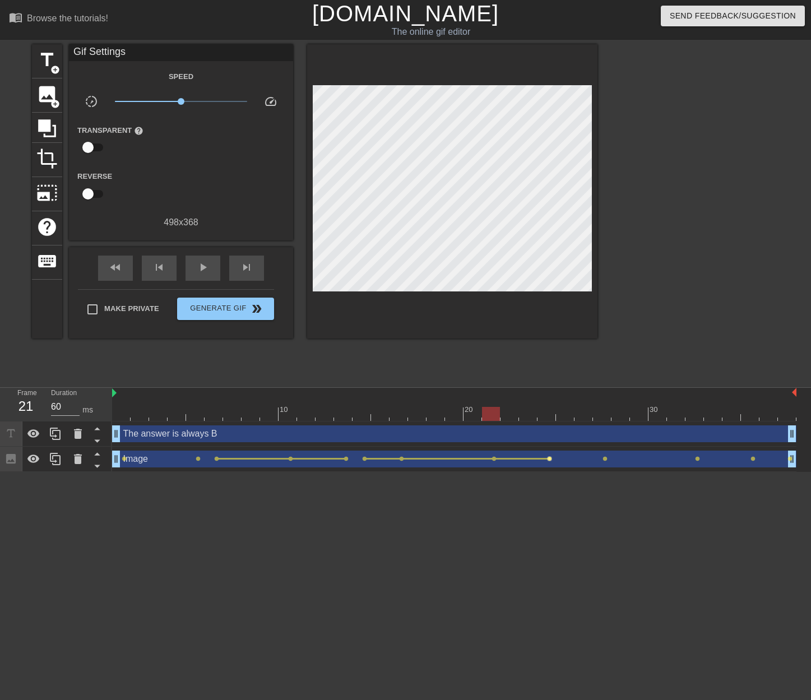
click at [550, 457] on span "lens" at bounding box center [549, 458] width 5 height 5
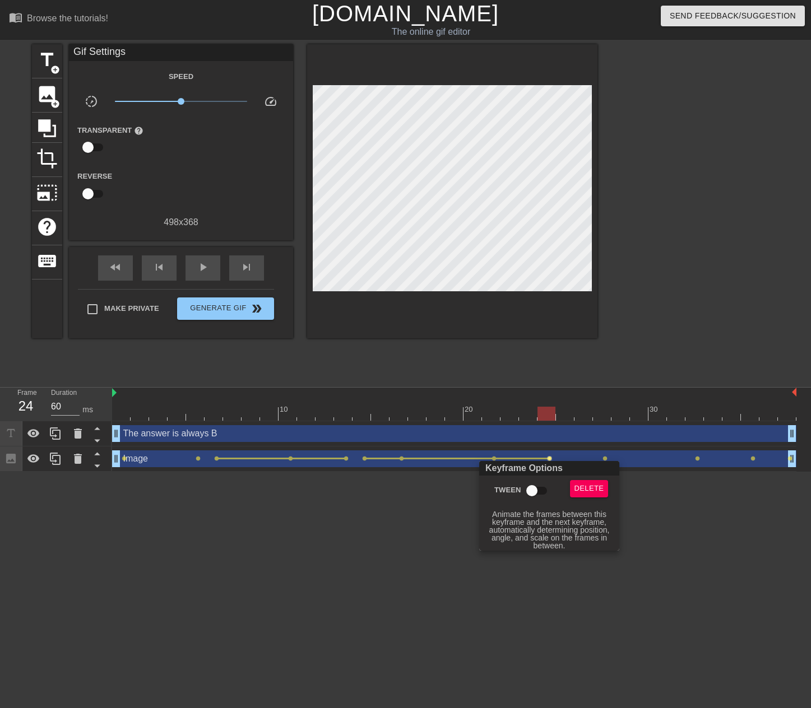
click at [529, 493] on input "Tween" at bounding box center [532, 490] width 64 height 21
checkbox input "true"
click at [628, 457] on div at bounding box center [405, 354] width 811 height 708
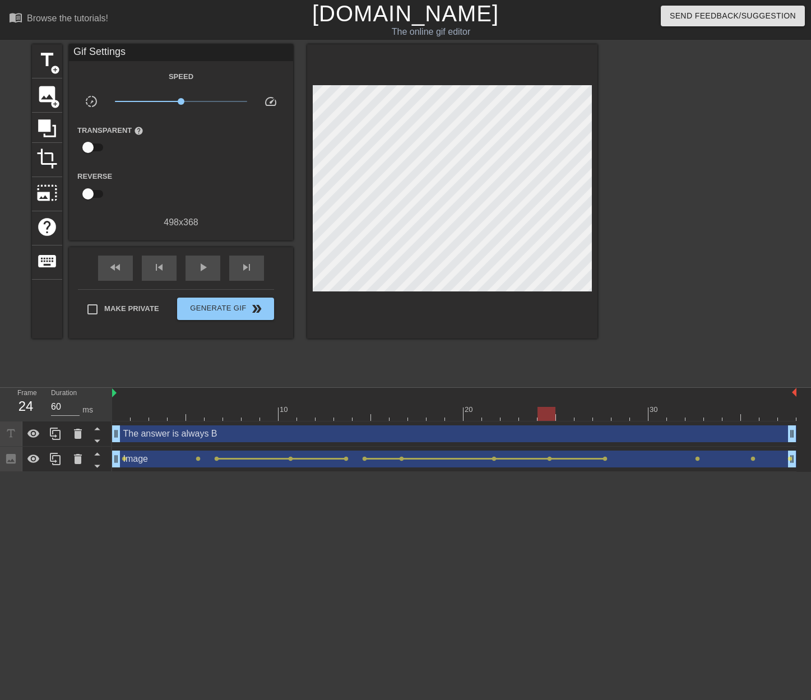
click at [608, 459] on div "Image drag_handle drag_handle" at bounding box center [454, 458] width 684 height 17
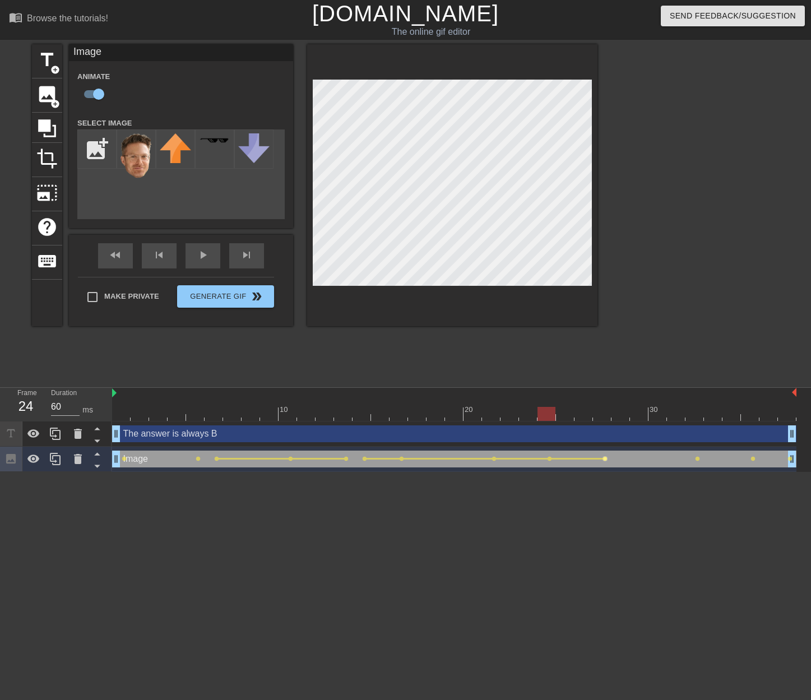
click at [605, 459] on span "lens" at bounding box center [604, 458] width 5 height 5
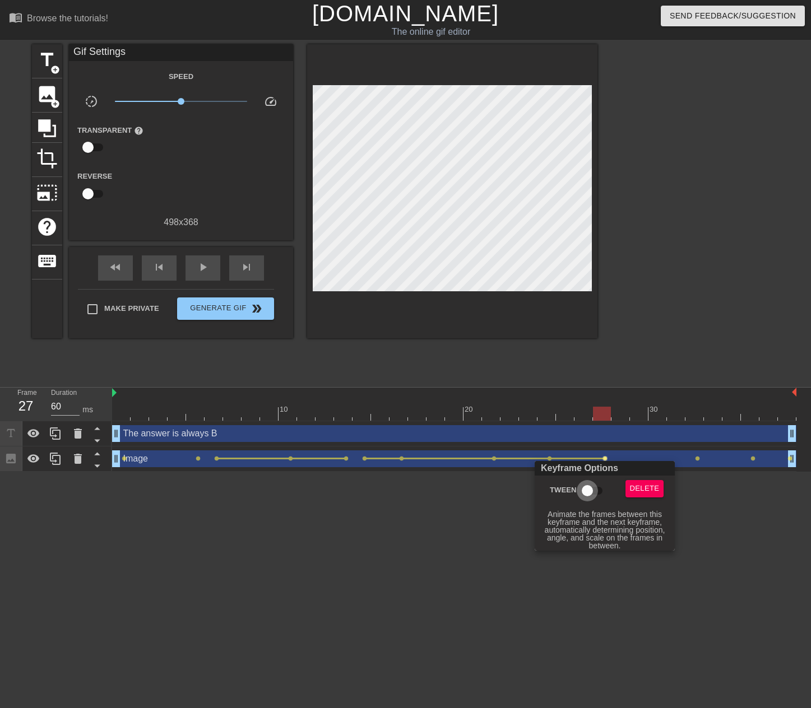
click at [587, 489] on input "Tween" at bounding box center [587, 490] width 64 height 21
checkbox input "true"
click at [699, 458] on div at bounding box center [405, 354] width 811 height 708
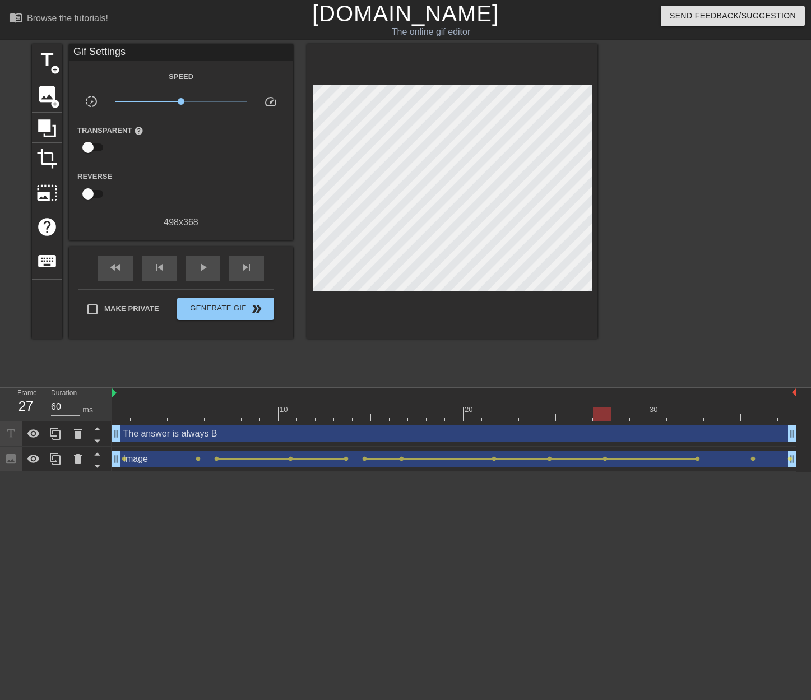
click at [696, 458] on span "lens" at bounding box center [697, 458] width 5 height 5
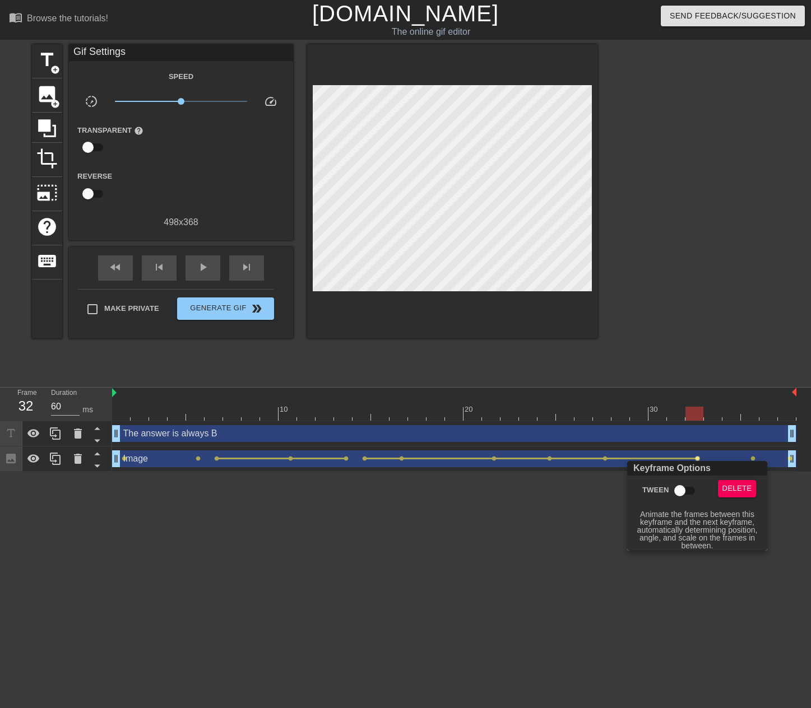
click at [682, 491] on input "Tween" at bounding box center [680, 490] width 64 height 21
checkbox input "true"
click at [759, 456] on div at bounding box center [405, 354] width 811 height 708
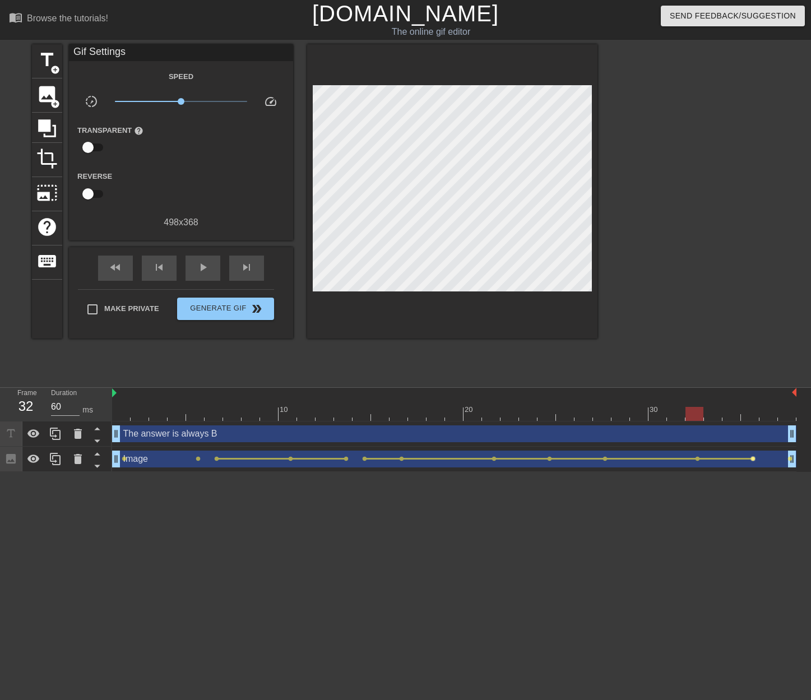
click at [753, 458] on span "lens" at bounding box center [752, 458] width 5 height 5
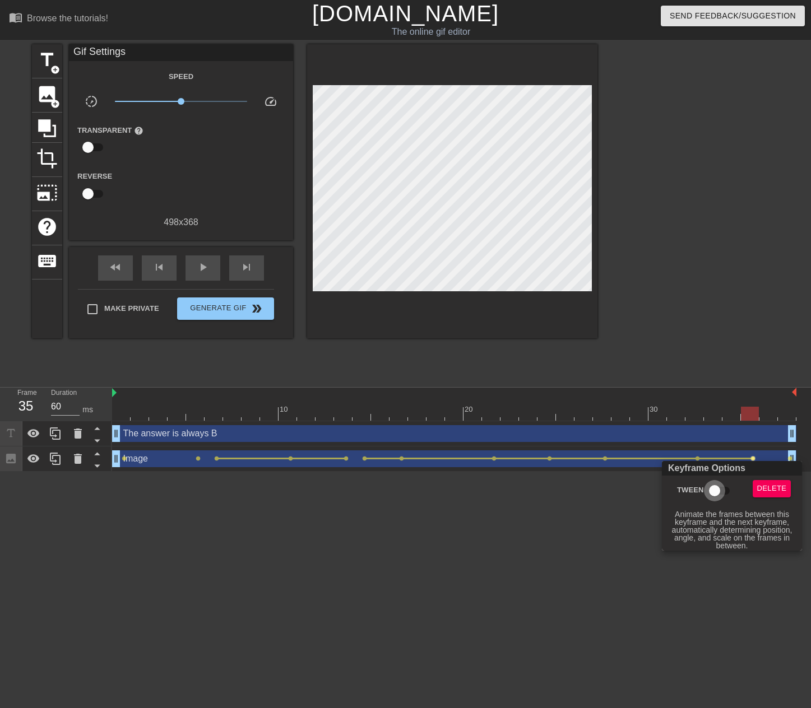
click at [714, 489] on input "Tween" at bounding box center [714, 490] width 64 height 21
checkbox input "true"
click at [515, 519] on div at bounding box center [405, 354] width 811 height 708
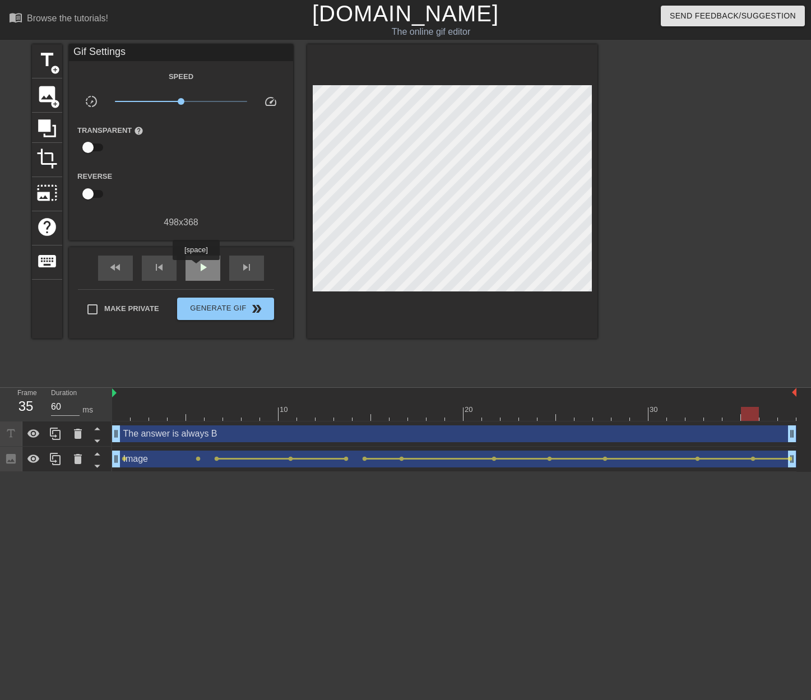
click at [196, 268] on div "play_arrow" at bounding box center [202, 268] width 35 height 25
click at [196, 268] on div "pause" at bounding box center [202, 268] width 35 height 25
click at [236, 419] on div at bounding box center [454, 414] width 684 height 14
click at [298, 416] on div at bounding box center [454, 414] width 684 height 14
click at [123, 416] on div at bounding box center [454, 414] width 684 height 14
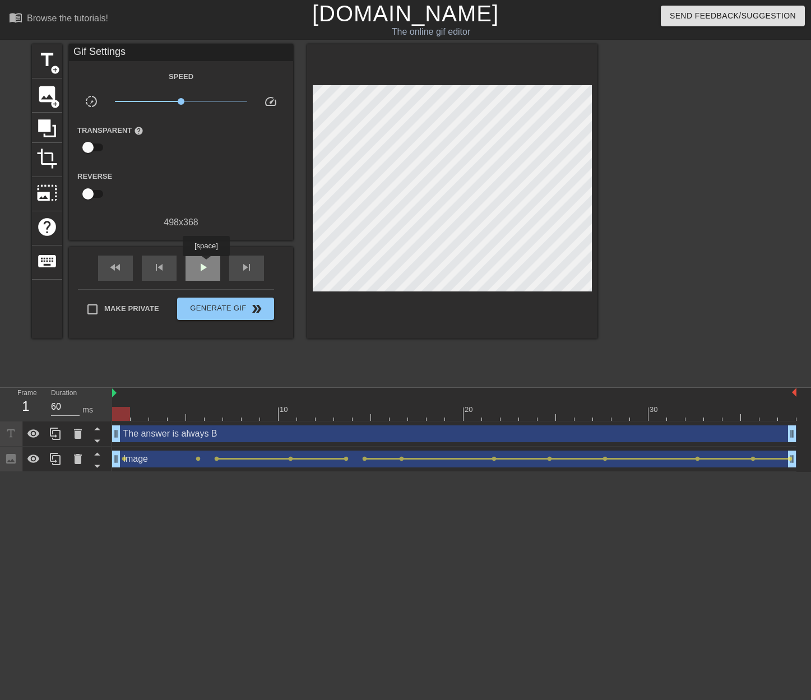
click at [203, 263] on span "play_arrow" at bounding box center [202, 267] width 13 height 13
click at [203, 263] on span "pause" at bounding box center [202, 267] width 13 height 13
click at [203, 263] on span "play_arrow" at bounding box center [202, 267] width 13 height 13
click at [203, 263] on span "pause" at bounding box center [202, 267] width 13 height 13
click at [222, 472] on html "menu_book Browse the tutorials! [DOMAIN_NAME] The online gif editor Send Feedba…" at bounding box center [405, 236] width 811 height 472
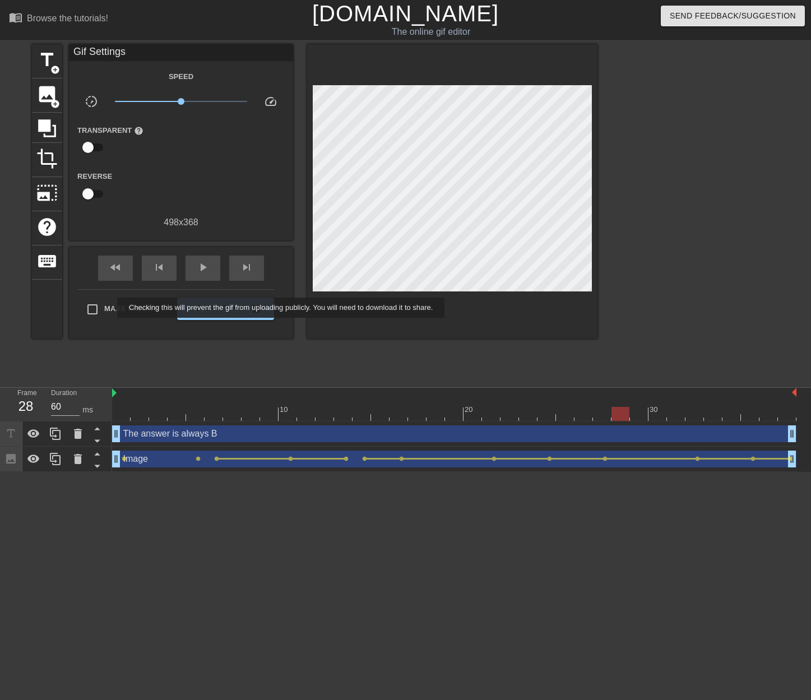
click at [110, 308] on span "Make Private" at bounding box center [131, 308] width 55 height 11
click at [104, 308] on input "Make Private" at bounding box center [93, 310] width 24 height 24
checkbox input "true"
click at [250, 313] on span "double_arrow" at bounding box center [256, 308] width 13 height 13
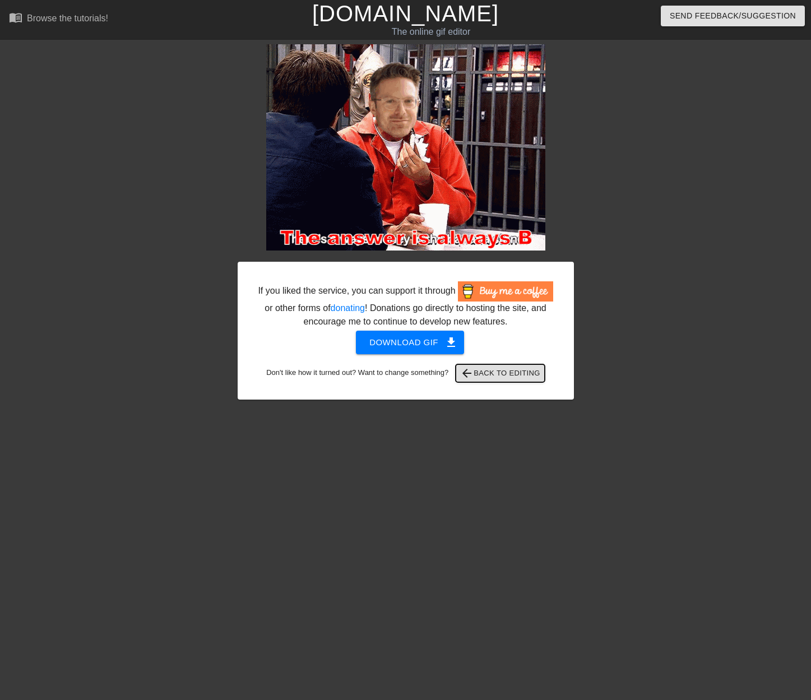
click at [519, 375] on span "arrow_back Back to Editing" at bounding box center [500, 372] width 80 height 13
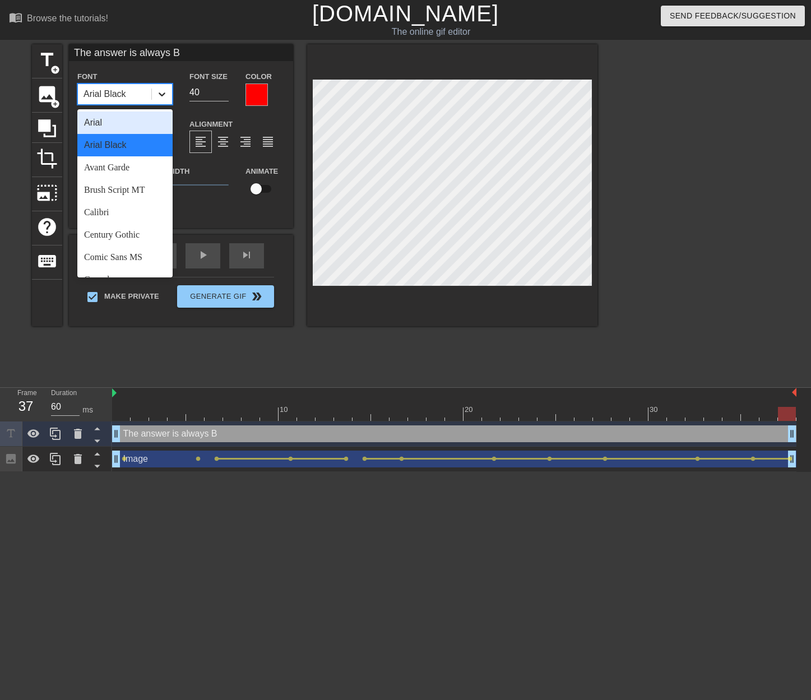
click at [167, 86] on div at bounding box center [162, 94] width 20 height 20
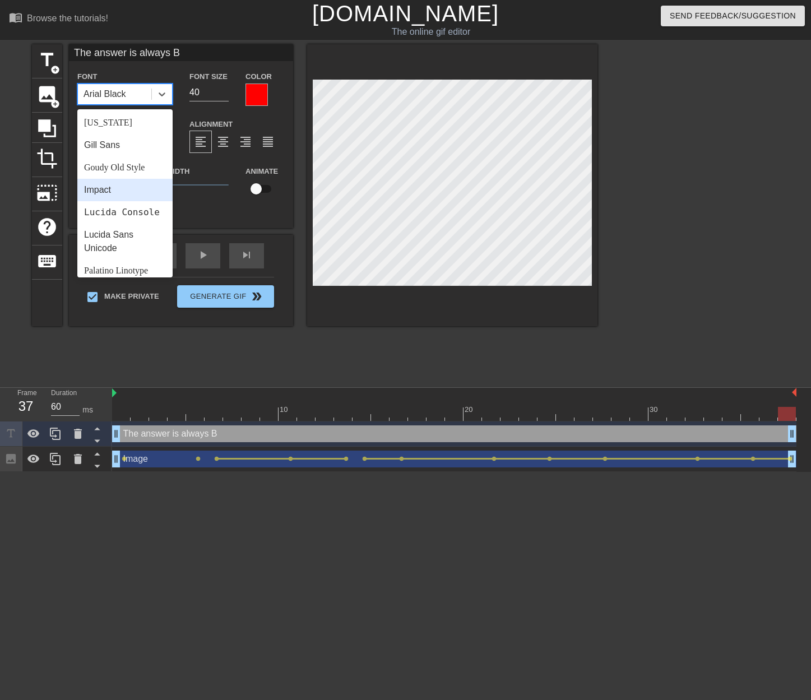
click at [138, 194] on div "Impact" at bounding box center [124, 190] width 95 height 22
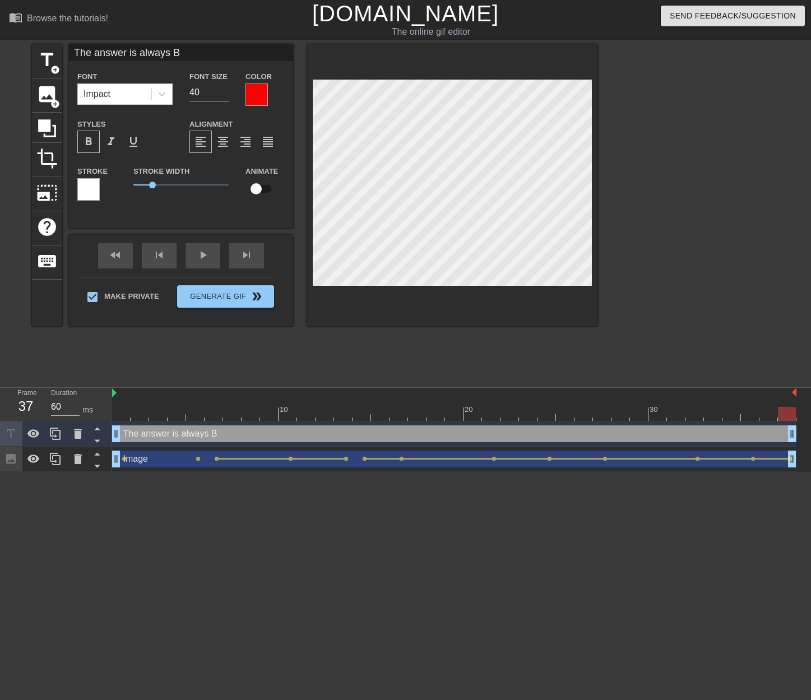
click at [261, 88] on div at bounding box center [256, 94] width 22 height 22
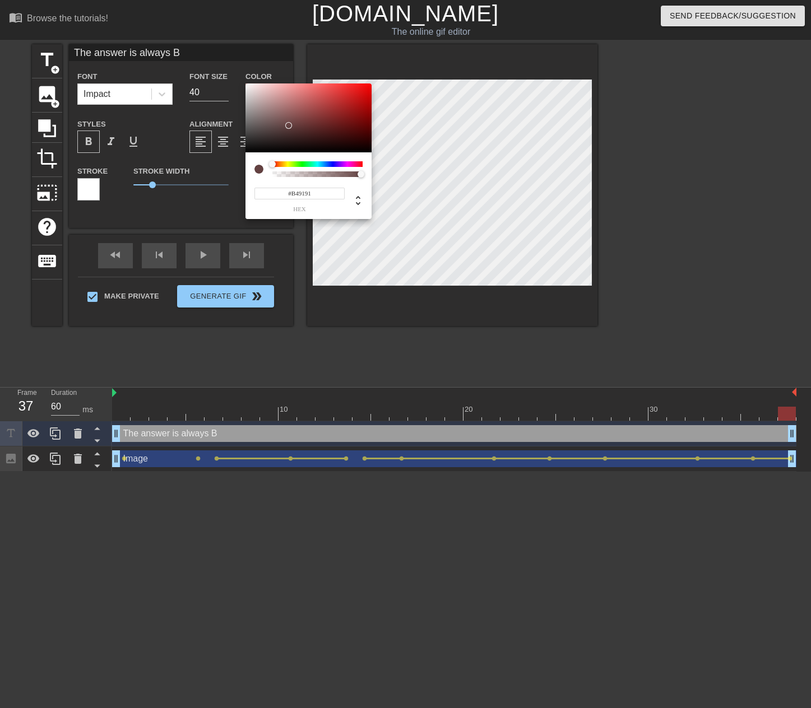
type input "#FFFFFF"
drag, startPoint x: 290, startPoint y: 126, endPoint x: 209, endPoint y: 57, distance: 106.5
click at [209, 57] on div "#FFFFFF hex" at bounding box center [405, 354] width 811 height 708
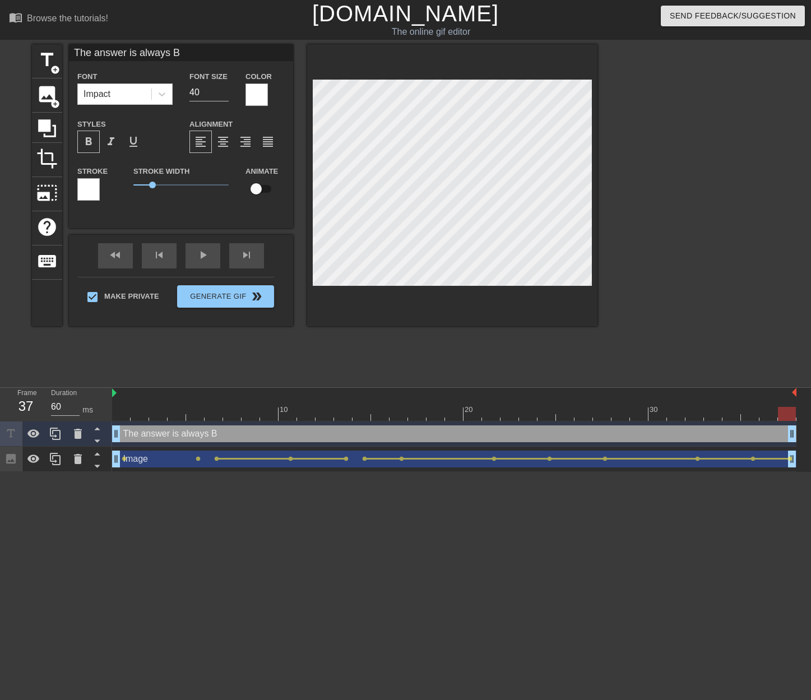
click at [95, 185] on div at bounding box center [88, 189] width 22 height 22
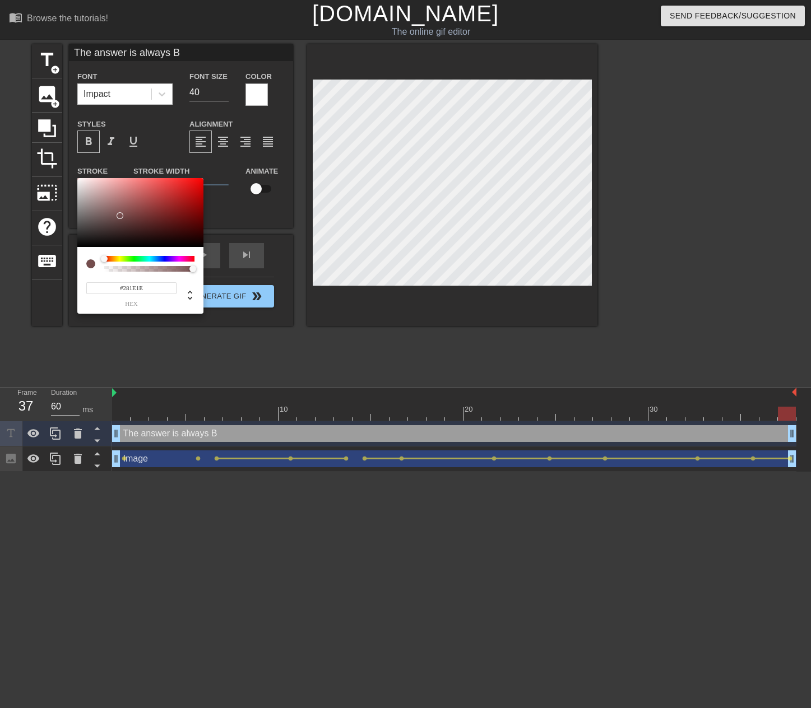
type input "#000000"
drag, startPoint x: 119, startPoint y: 215, endPoint x: 57, endPoint y: 279, distance: 89.9
click at [57, 279] on div "#000000 hex" at bounding box center [405, 354] width 811 height 708
drag, startPoint x: 713, startPoint y: 313, endPoint x: 707, endPoint y: 311, distance: 6.4
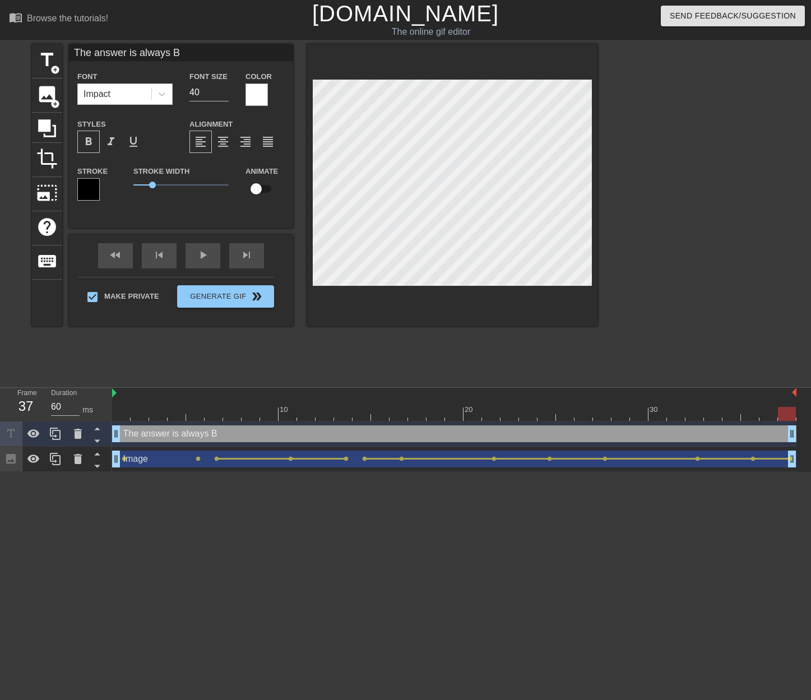
click at [98, 144] on div "format_bold" at bounding box center [88, 142] width 22 height 22
click at [484, 303] on div at bounding box center [452, 185] width 290 height 282
click at [676, 316] on div at bounding box center [695, 212] width 168 height 336
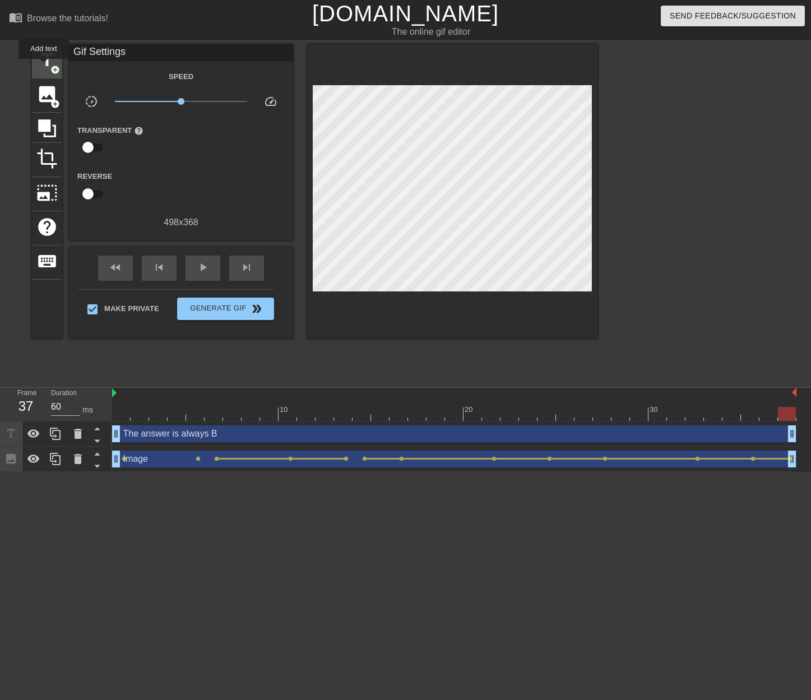
click at [44, 67] on span "title" at bounding box center [46, 59] width 21 height 21
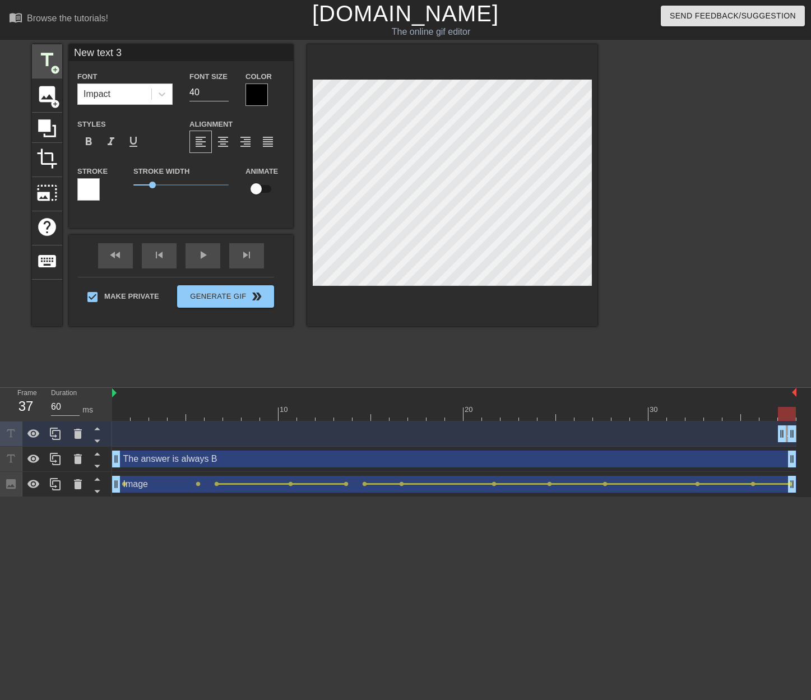
type input "I"
type textarea "I"
type input "II"
type textarea "II"
type input "III"
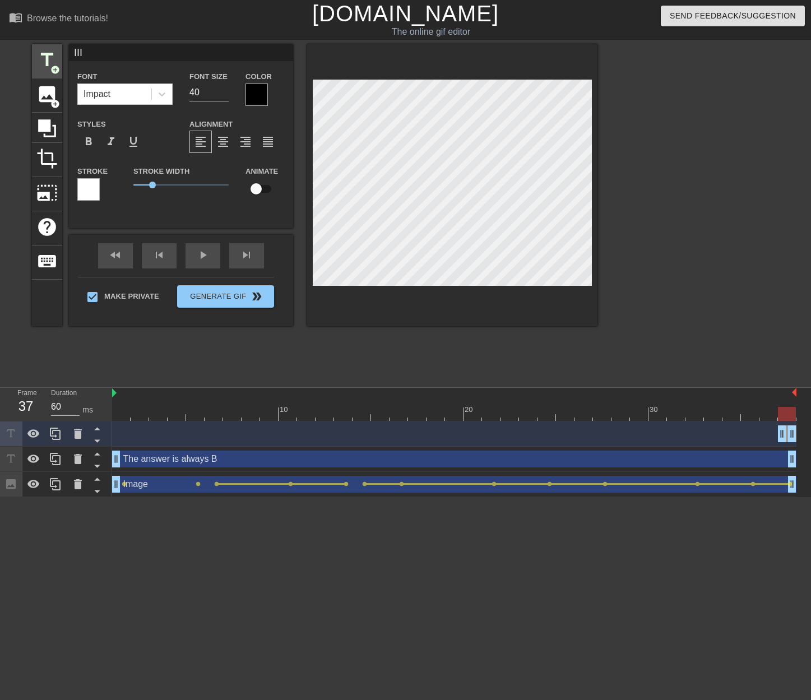
type textarea "III"
type input "IIII"
type textarea "IIII"
type input "IIIII"
type textarea "IIIII"
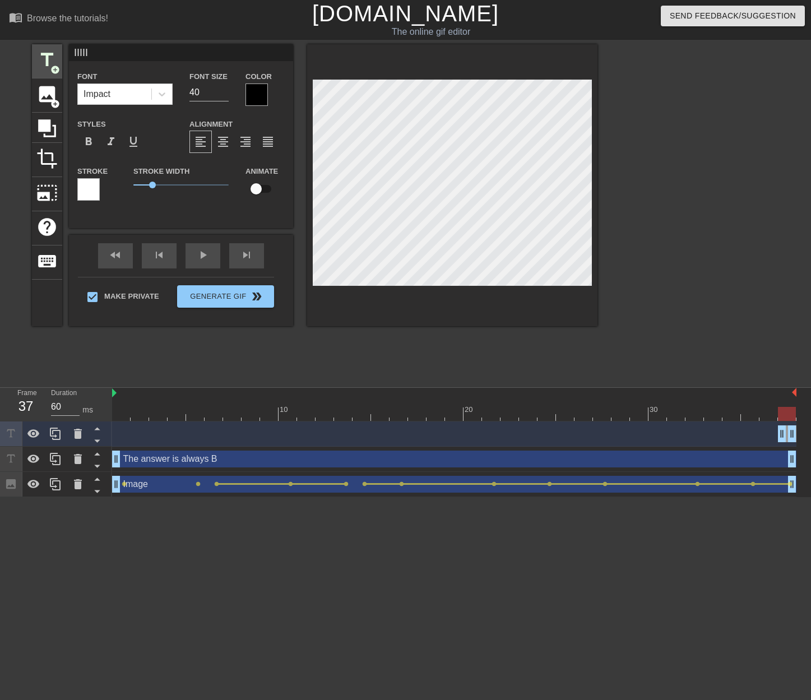
type input "IIIIII"
type textarea "IIIIII"
type input "IIIIIII"
type textarea "IIIIIII"
type input "IIIIIIII"
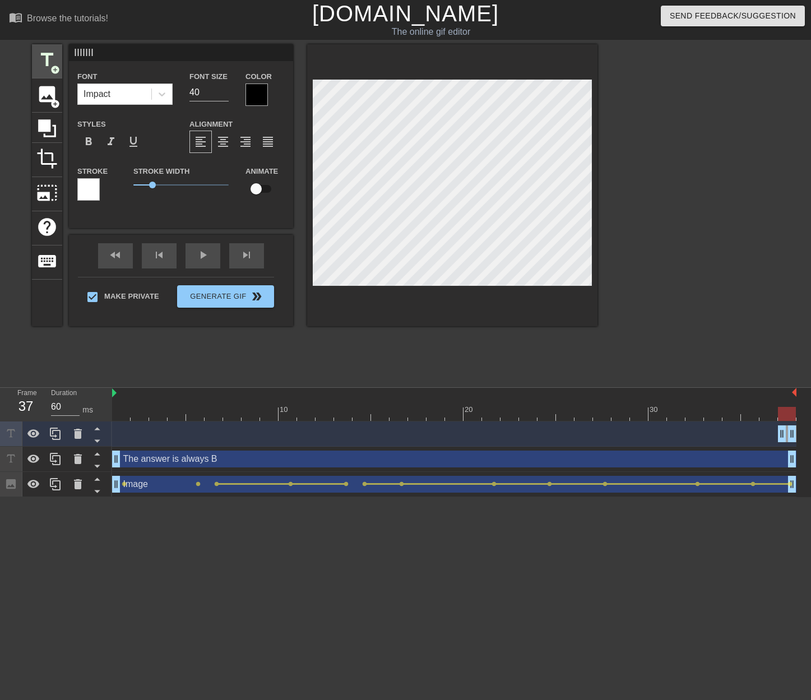
type textarea "IIIIIIII"
type input "IIIIIIIII"
type textarea "IIIIIIIII"
type input "IIIIIIIIII"
type textarea "IIIIIIIIII"
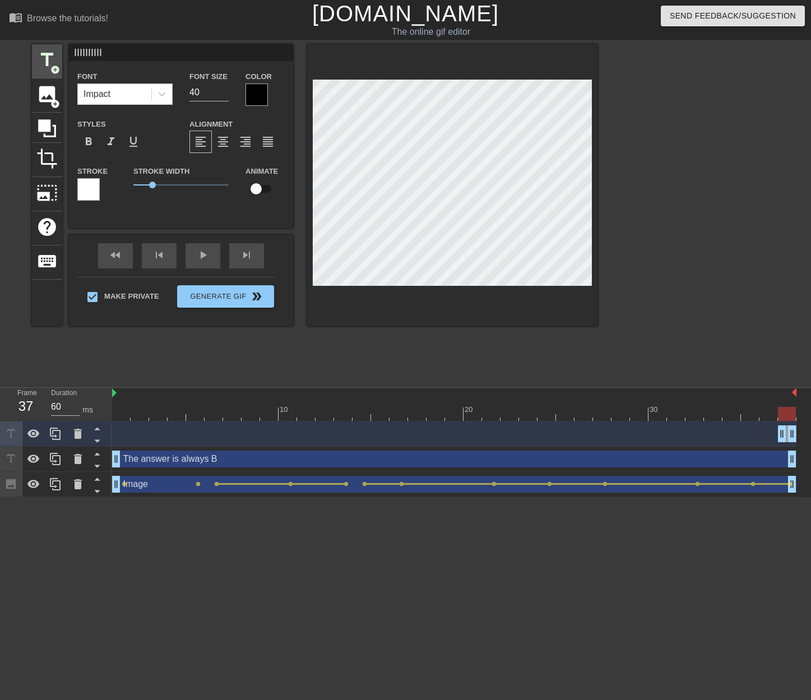
type input "IIIIIIIIIII"
type textarea "IIIIIIIIIIII"
type input "IIIIIIIIIIII"
type textarea "IIIIIIIIIIII"
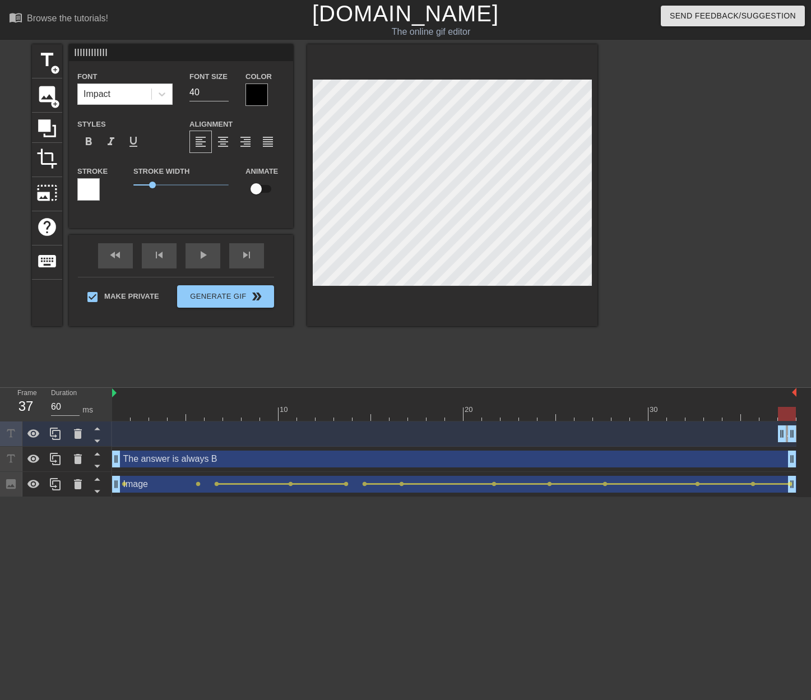
click at [260, 97] on div at bounding box center [256, 94] width 22 height 22
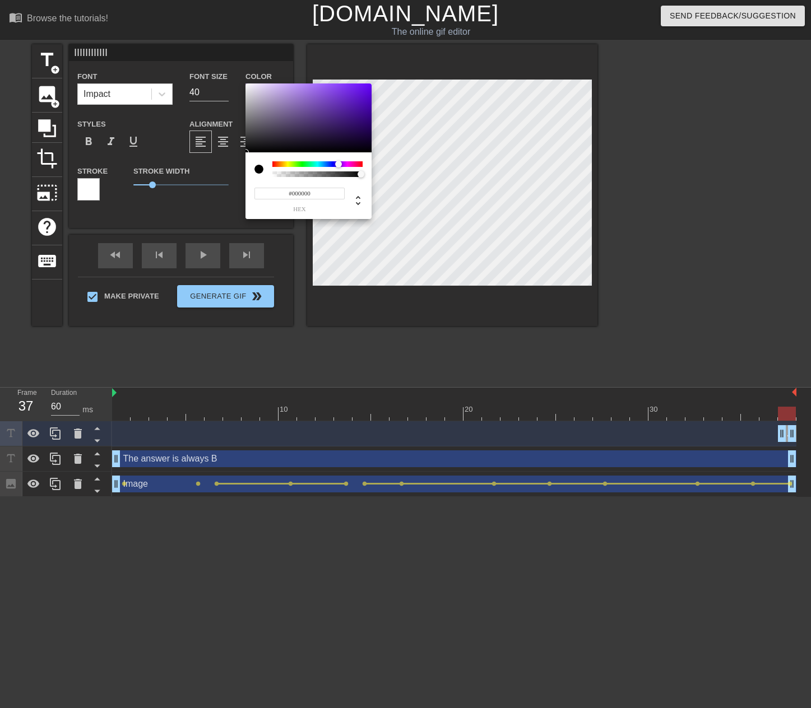
click at [338, 164] on div at bounding box center [317, 164] width 90 height 6
click at [330, 164] on div at bounding box center [317, 164] width 90 height 6
type input "#030A38"
drag, startPoint x: 363, startPoint y: 126, endPoint x: 365, endPoint y: 137, distance: 12.0
click at [365, 137] on div at bounding box center [308, 117] width 126 height 69
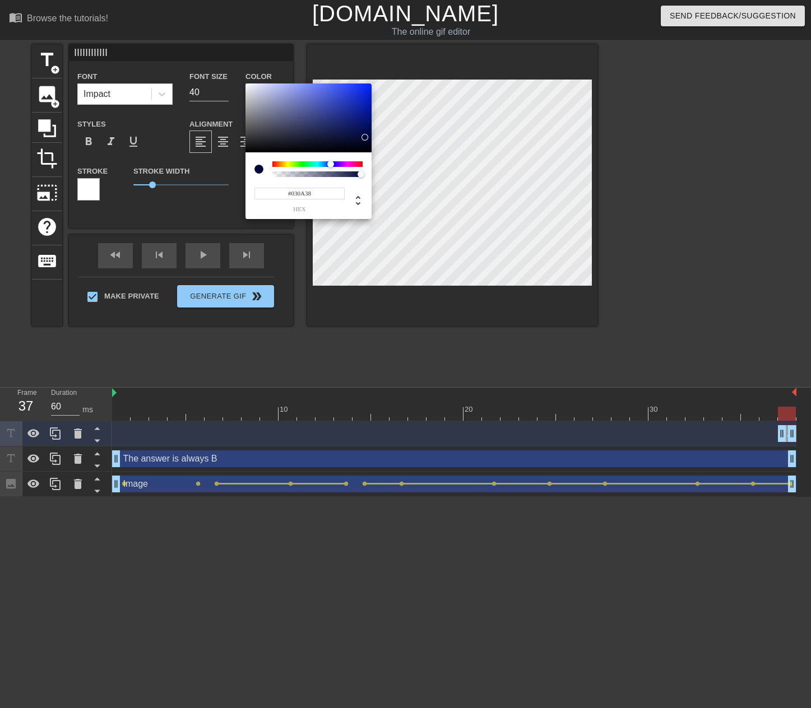
click at [316, 191] on input "#030A38" at bounding box center [299, 194] width 90 height 12
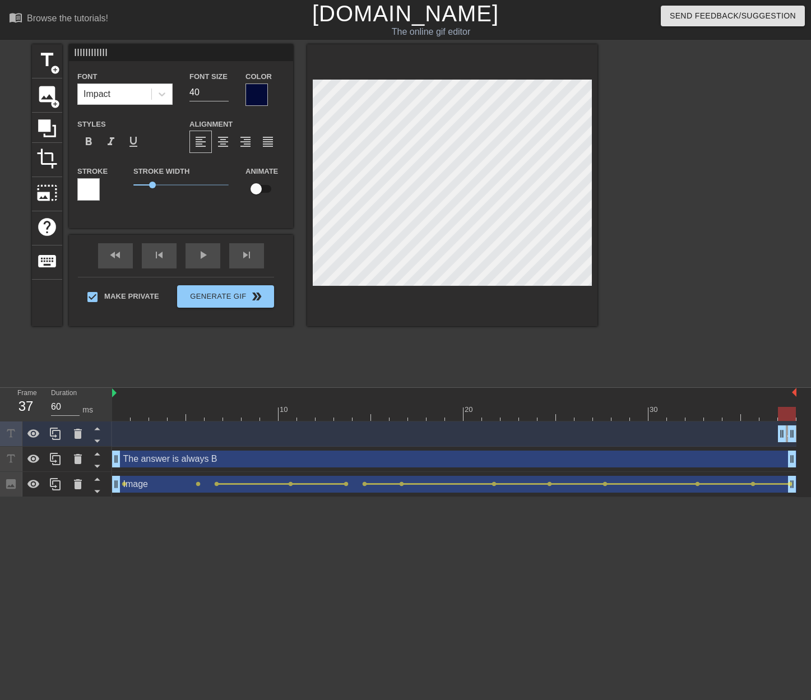
click at [89, 192] on div at bounding box center [88, 189] width 22 height 22
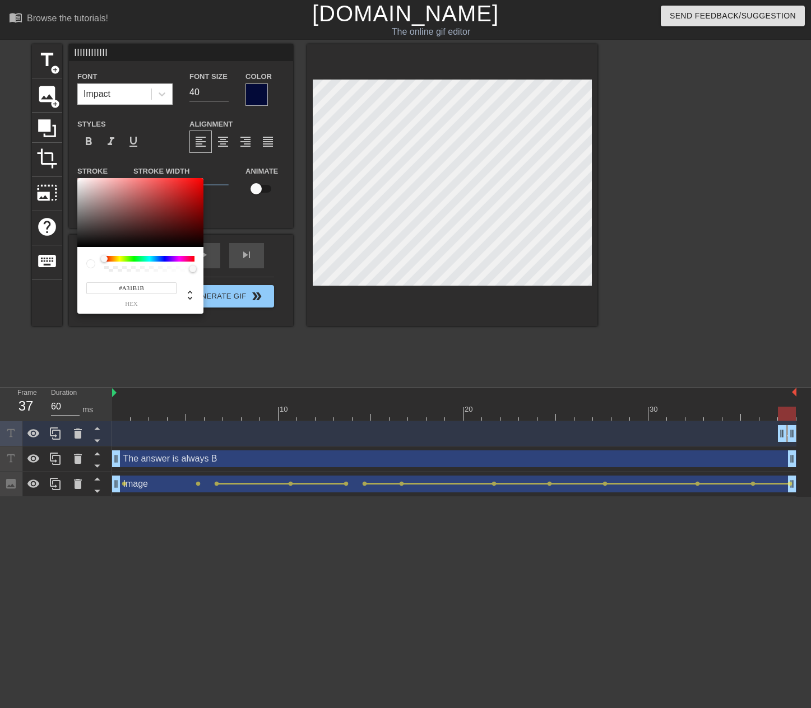
click at [183, 203] on div at bounding box center [140, 212] width 126 height 69
click at [162, 283] on input "#A31B1B" at bounding box center [131, 288] width 90 height 12
paste input "030A38"
type input "#030A38"
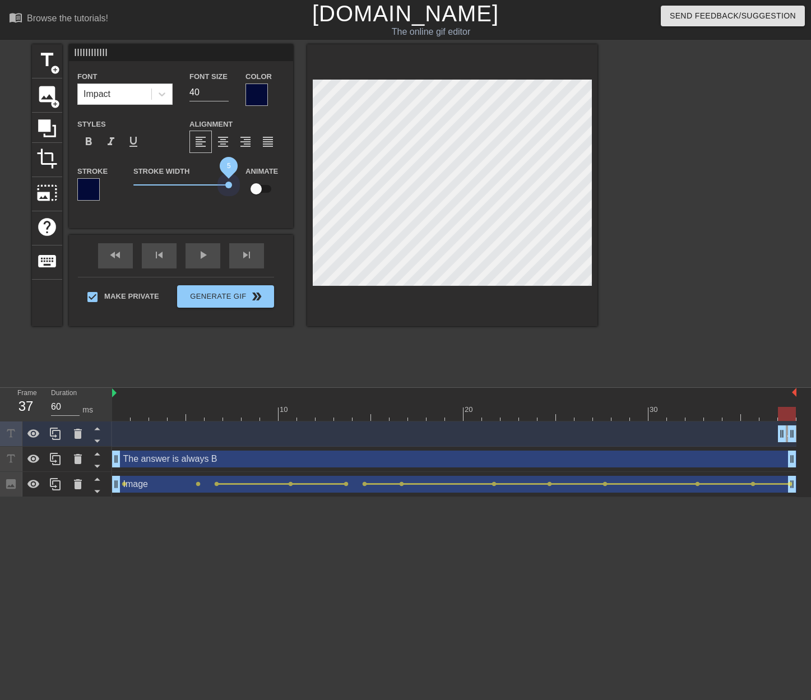
click at [380, 184] on div "title add_circle image add_circle crop photo_size_select_large help keyboard II…" at bounding box center [314, 185] width 565 height 282
click at [642, 186] on div at bounding box center [695, 212] width 168 height 336
click at [256, 92] on div at bounding box center [256, 94] width 22 height 22
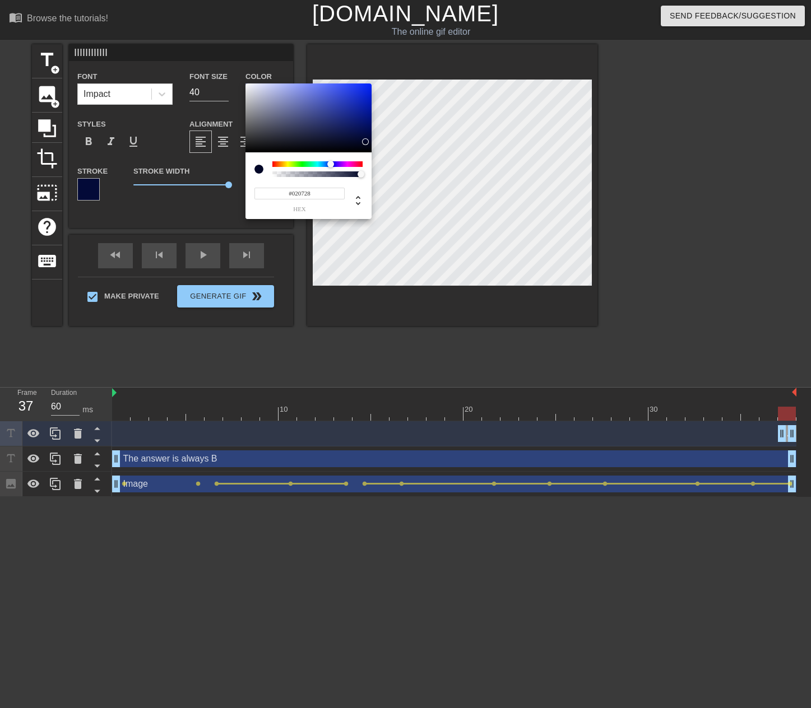
click at [365, 142] on div at bounding box center [368, 145] width 7 height 7
click at [365, 142] on div at bounding box center [365, 141] width 7 height 7
click at [365, 143] on div at bounding box center [363, 143] width 7 height 7
click at [314, 193] on input "#000000" at bounding box center [299, 194] width 90 height 12
type input "#01031B"
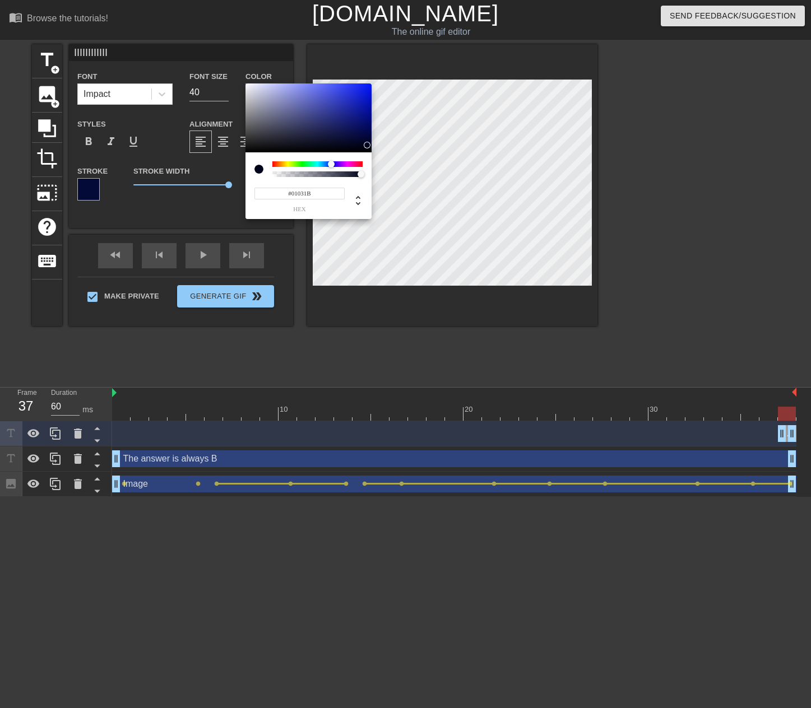
click at [368, 145] on div at bounding box center [308, 117] width 126 height 69
click at [368, 145] on div at bounding box center [367, 145] width 7 height 7
click at [317, 191] on input "#01031B" at bounding box center [299, 194] width 90 height 12
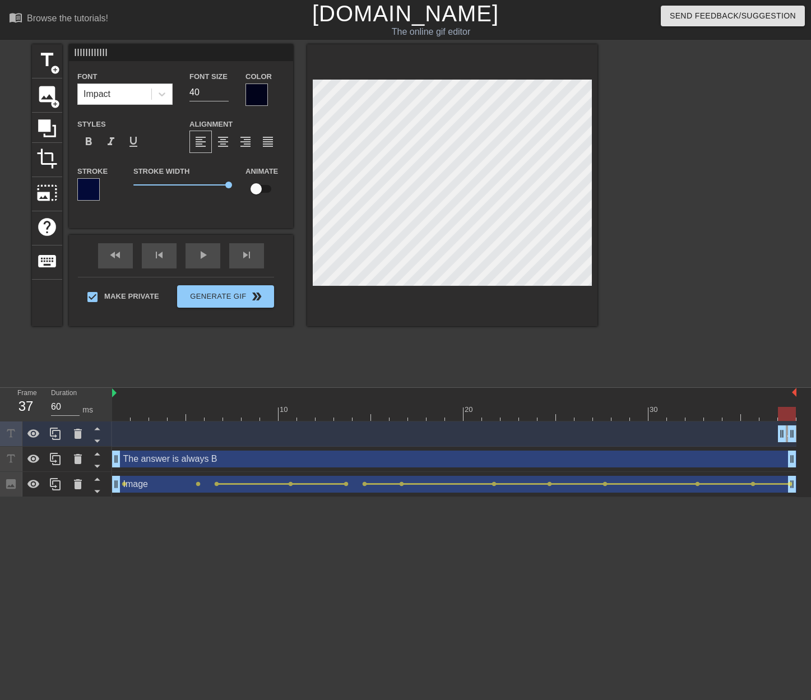
click at [96, 188] on div at bounding box center [88, 189] width 22 height 22
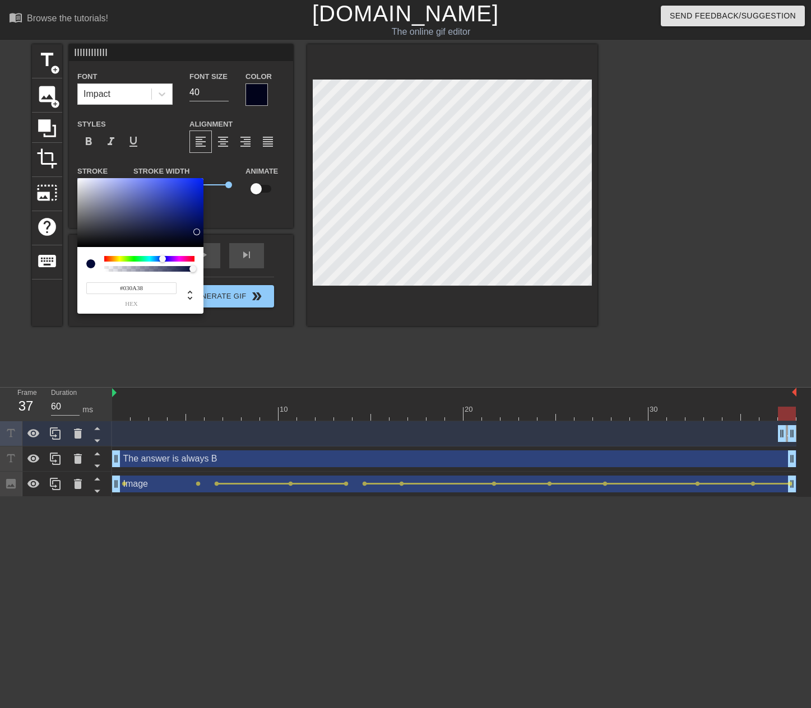
click at [153, 285] on input "#030A38" at bounding box center [131, 288] width 90 height 12
paste input "1031B"
type input "#01031B"
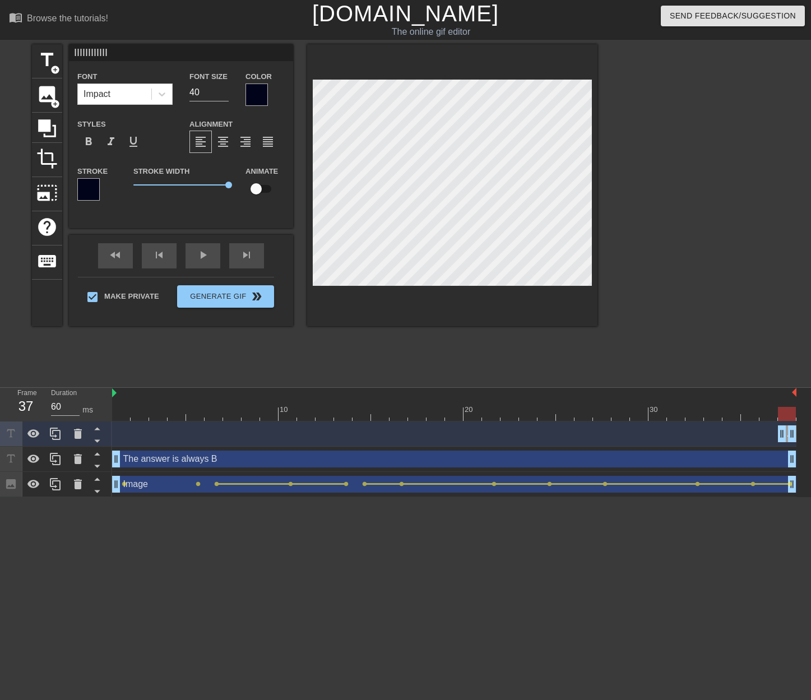
click at [447, 309] on div at bounding box center [452, 185] width 290 height 282
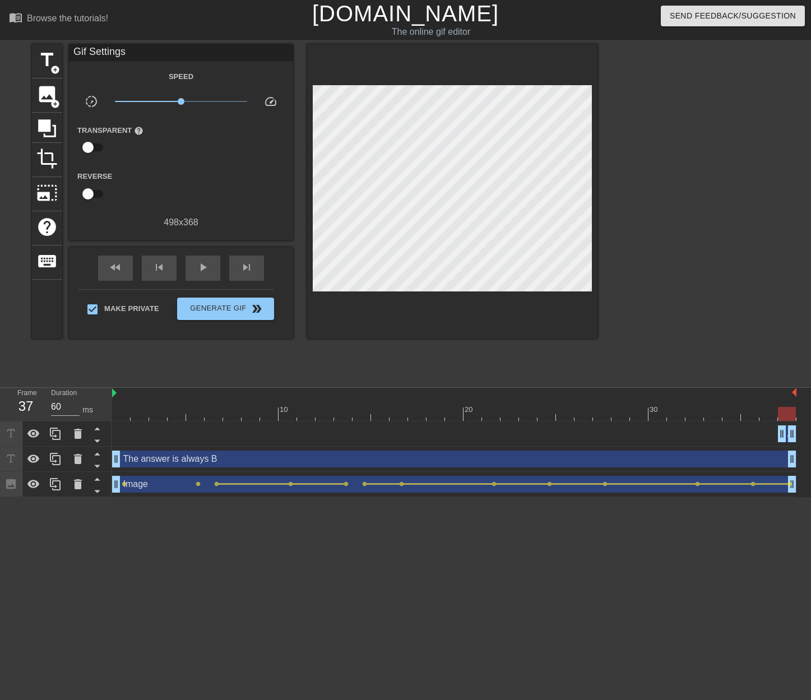
click at [577, 302] on div at bounding box center [452, 191] width 290 height 294
click at [601, 258] on div "title add_circle image add_circle crop photo_size_select_large help keyboard Gi…" at bounding box center [405, 212] width 811 height 336
click at [680, 247] on div at bounding box center [695, 212] width 168 height 336
click at [738, 222] on div at bounding box center [695, 212] width 168 height 336
